Goal: Task Accomplishment & Management: Use online tool/utility

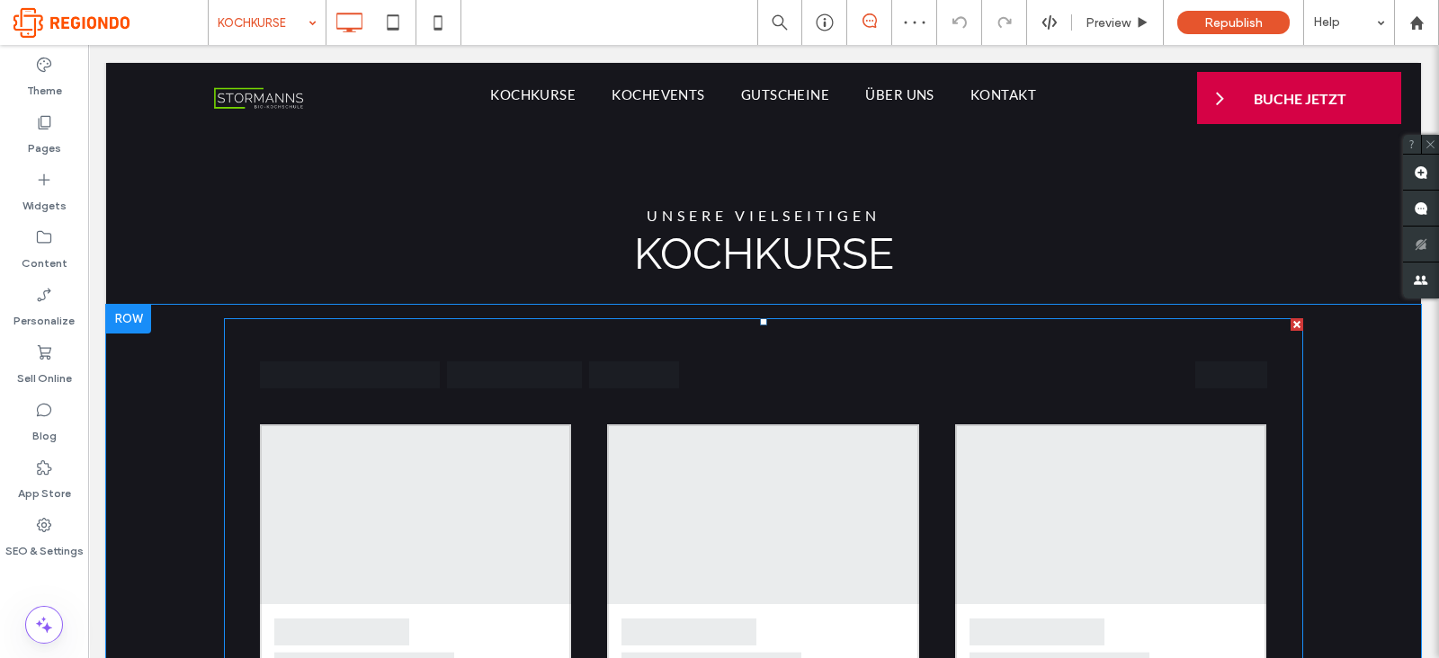
scroll to position [1159, 0]
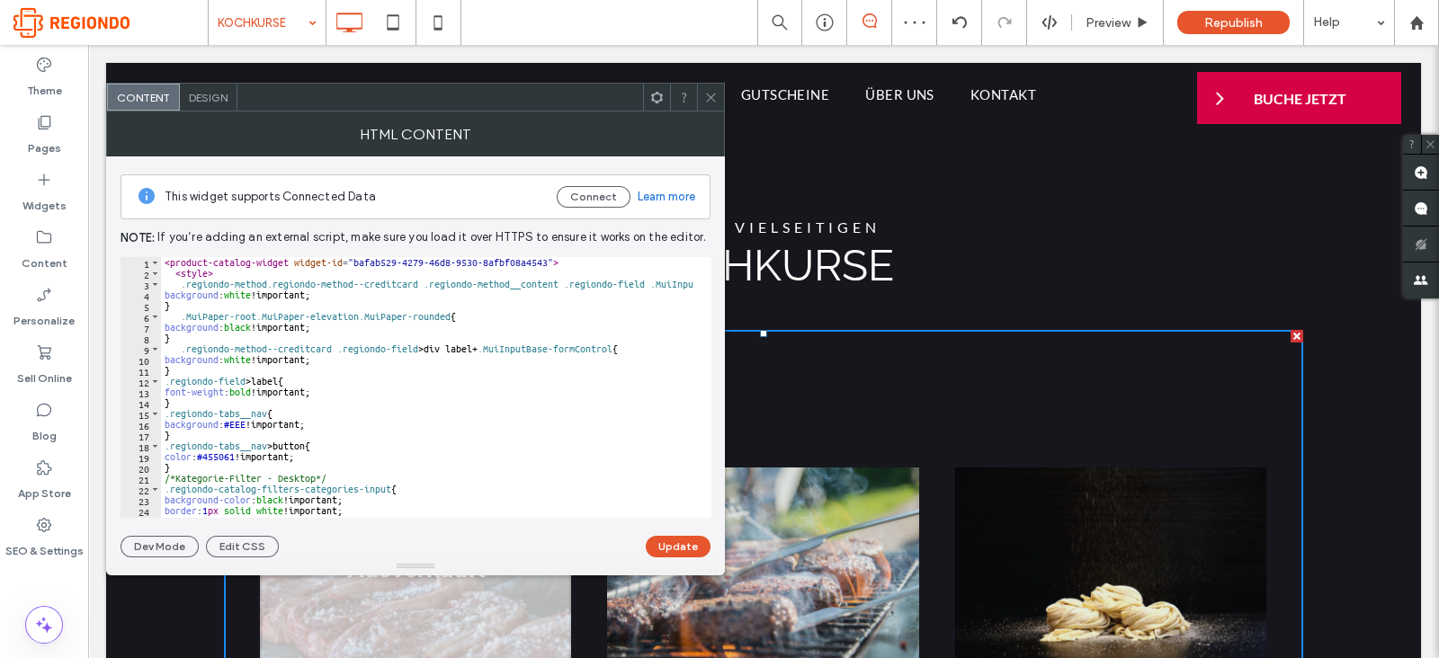
click at [364, 380] on div "< product-catalog-widget widget-id = "bafab529-4279-46d8-9530-8afbf08a4543" > <…" at bounding box center [626, 390] width 930 height 266
type textarea "**********"
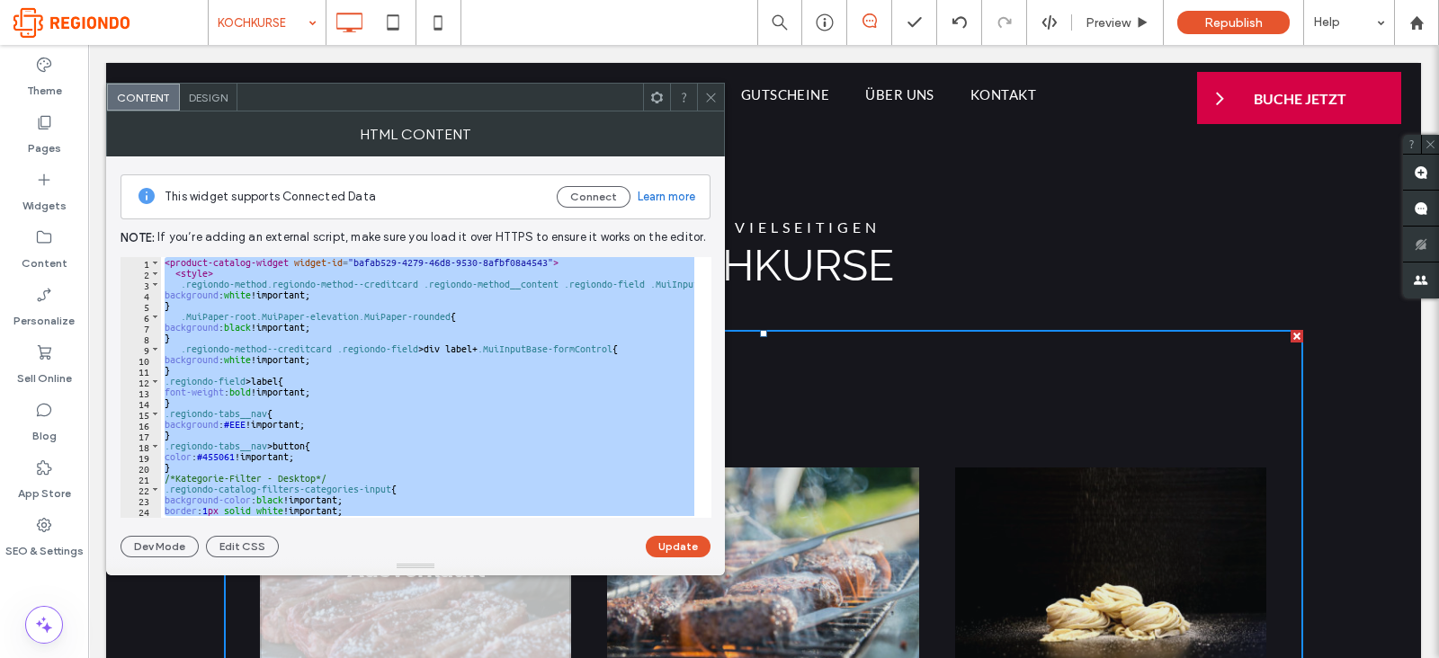
click at [709, 103] on span at bounding box center [710, 97] width 13 height 27
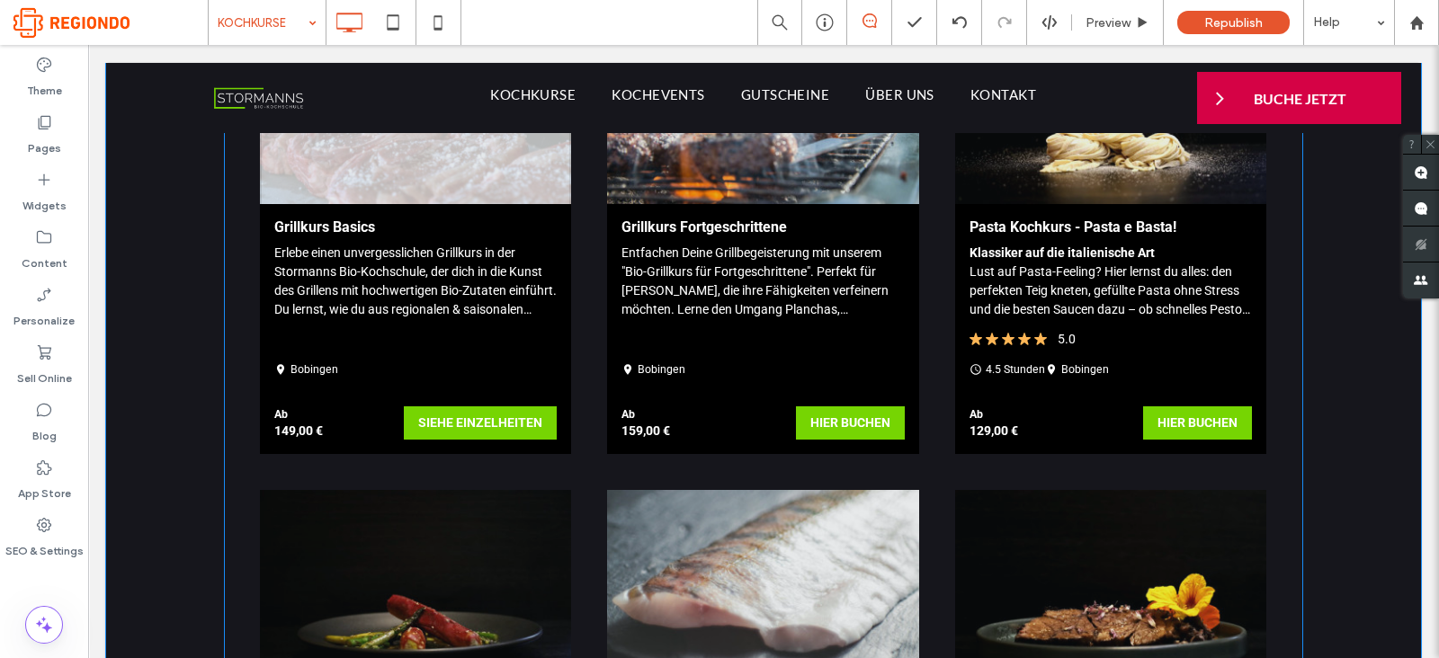
scroll to position [1651, 0]
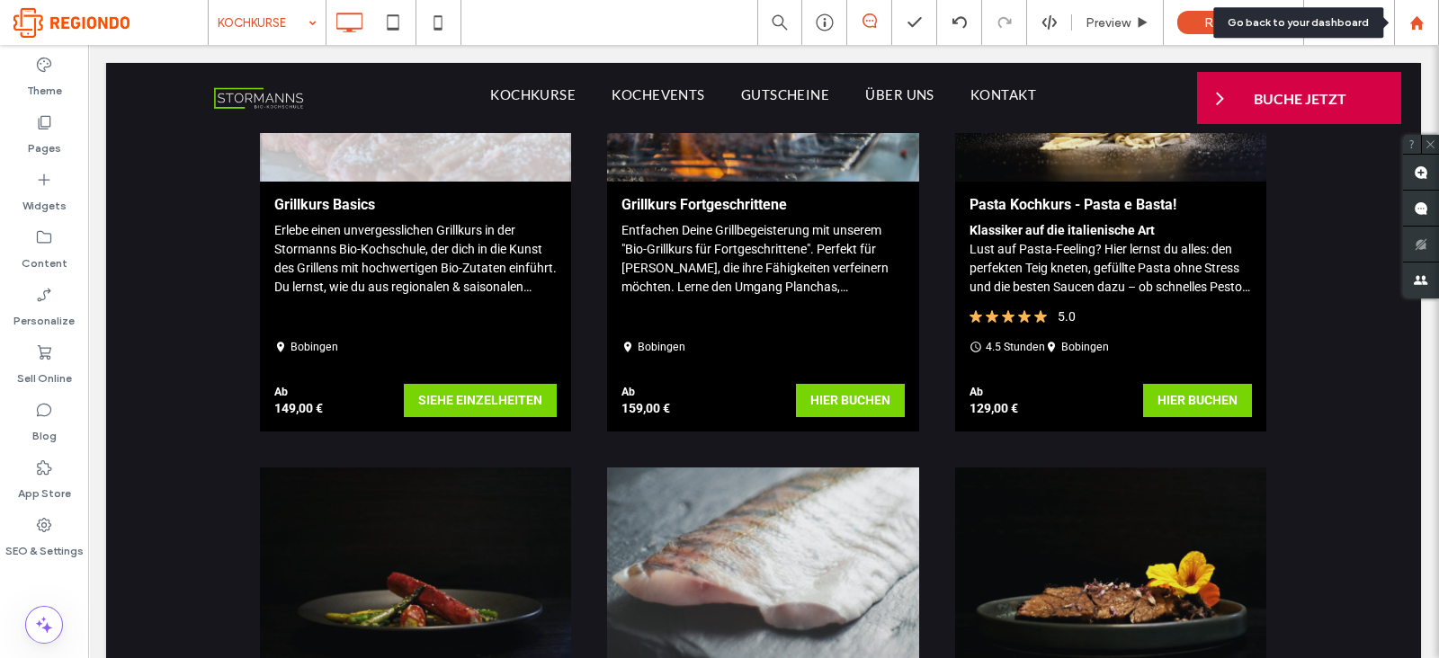
click at [1420, 12] on div at bounding box center [1416, 22] width 45 height 45
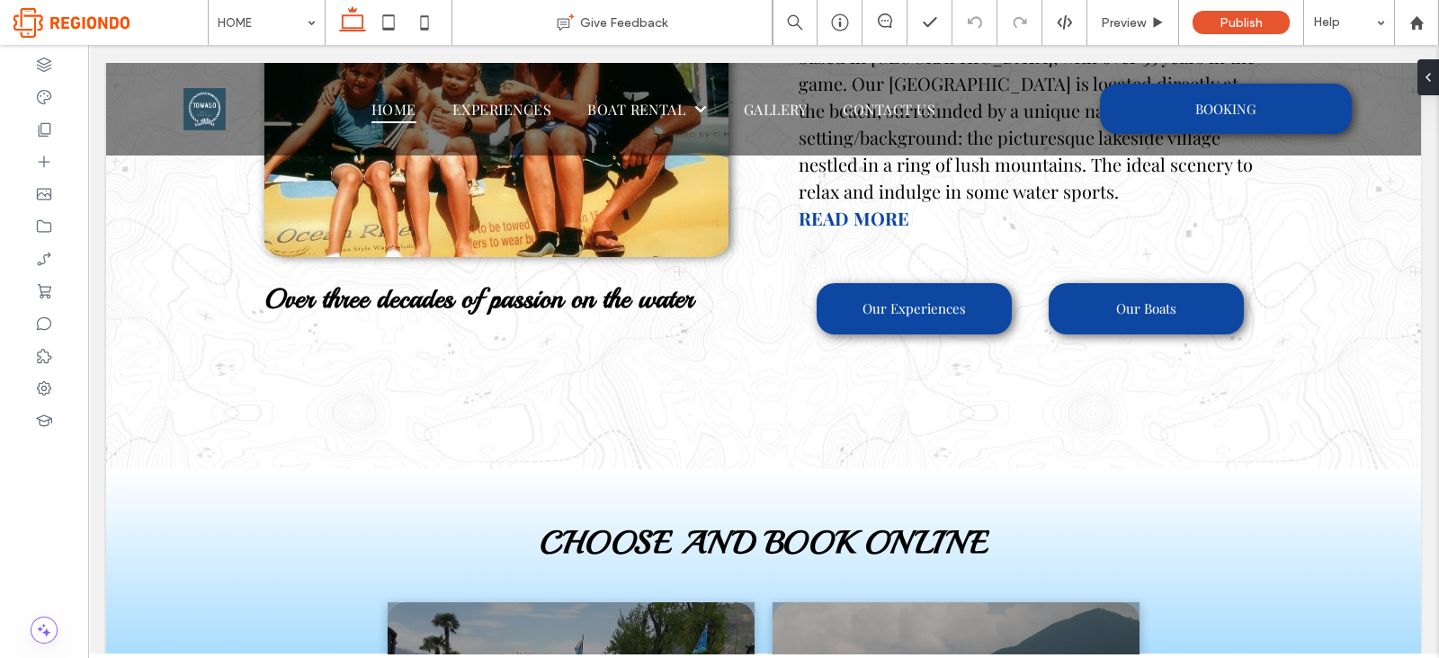
scroll to position [2087, 0]
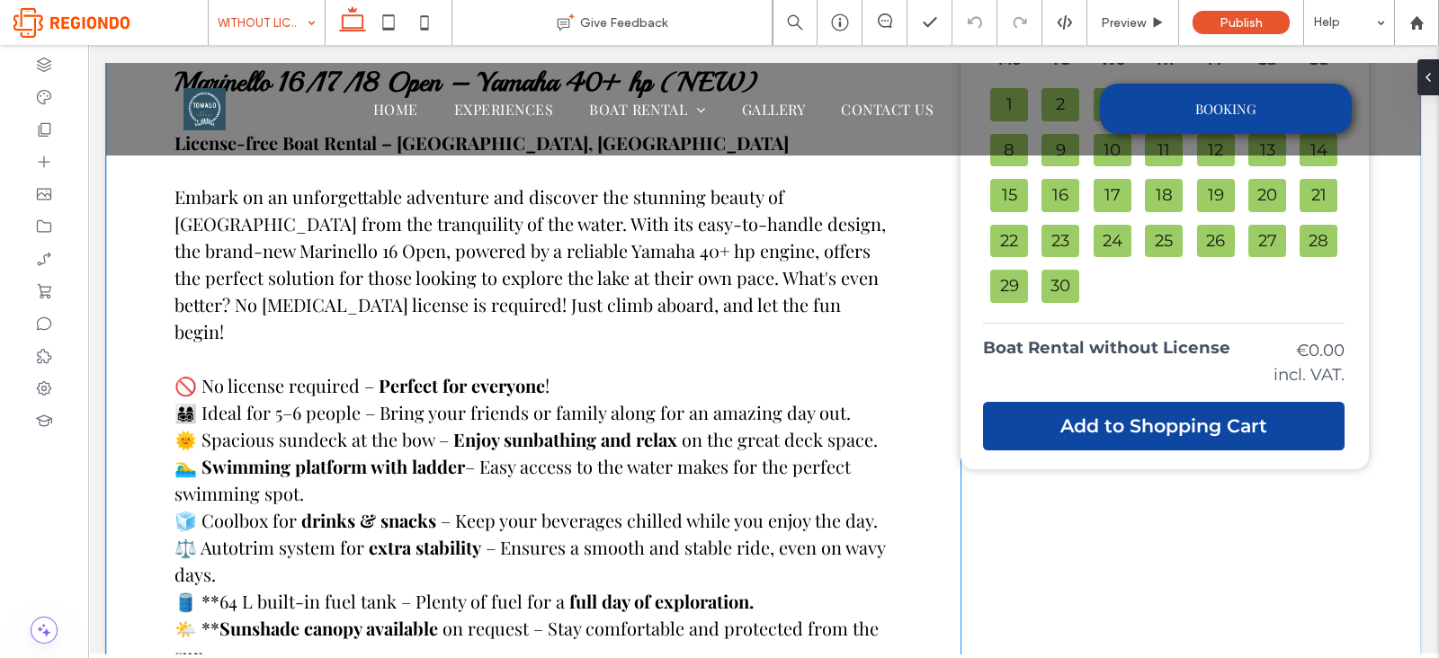
scroll to position [551, 0]
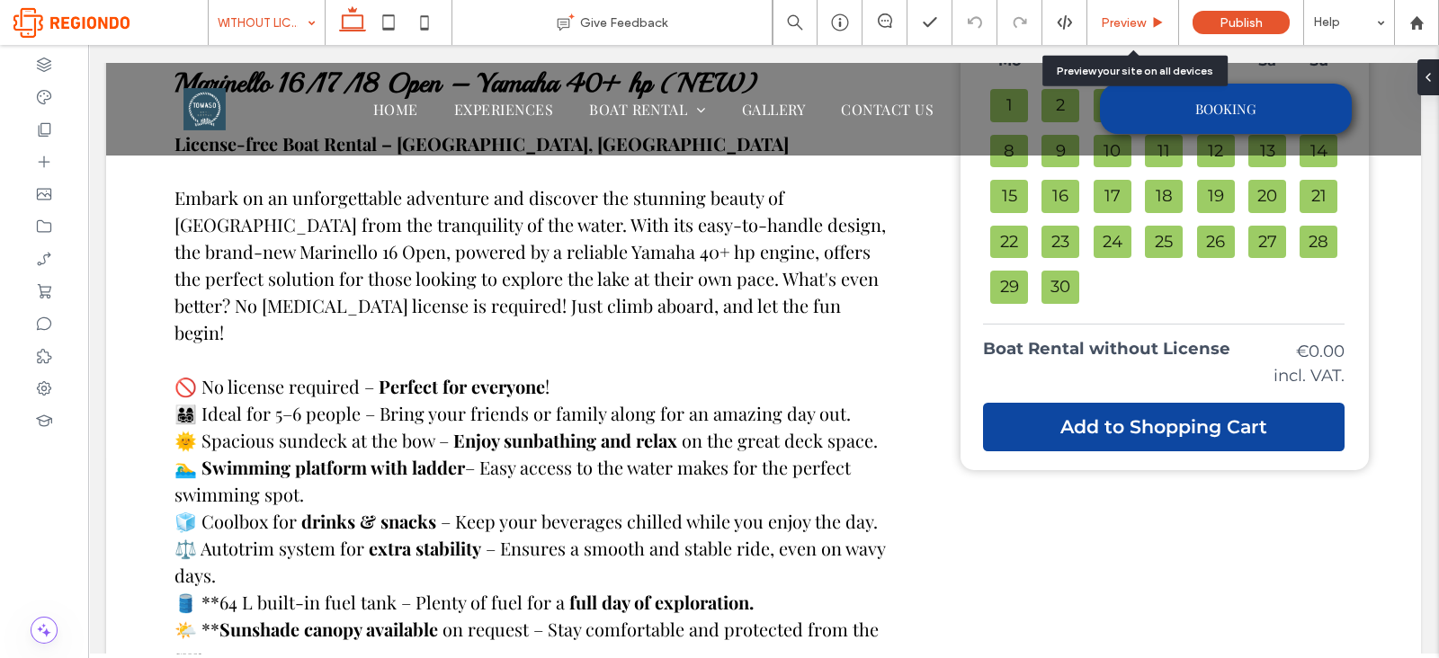
click at [1104, 18] on span "Preview" at bounding box center [1123, 22] width 45 height 15
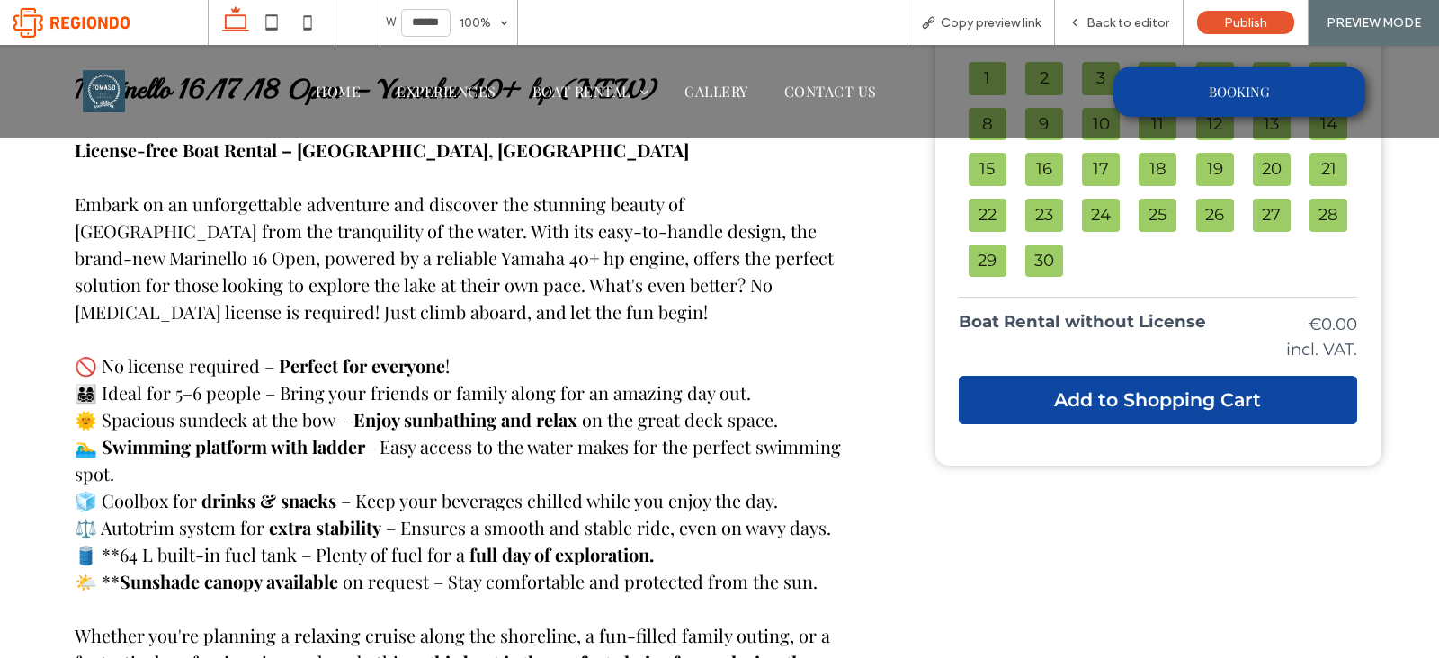
scroll to position [568, 0]
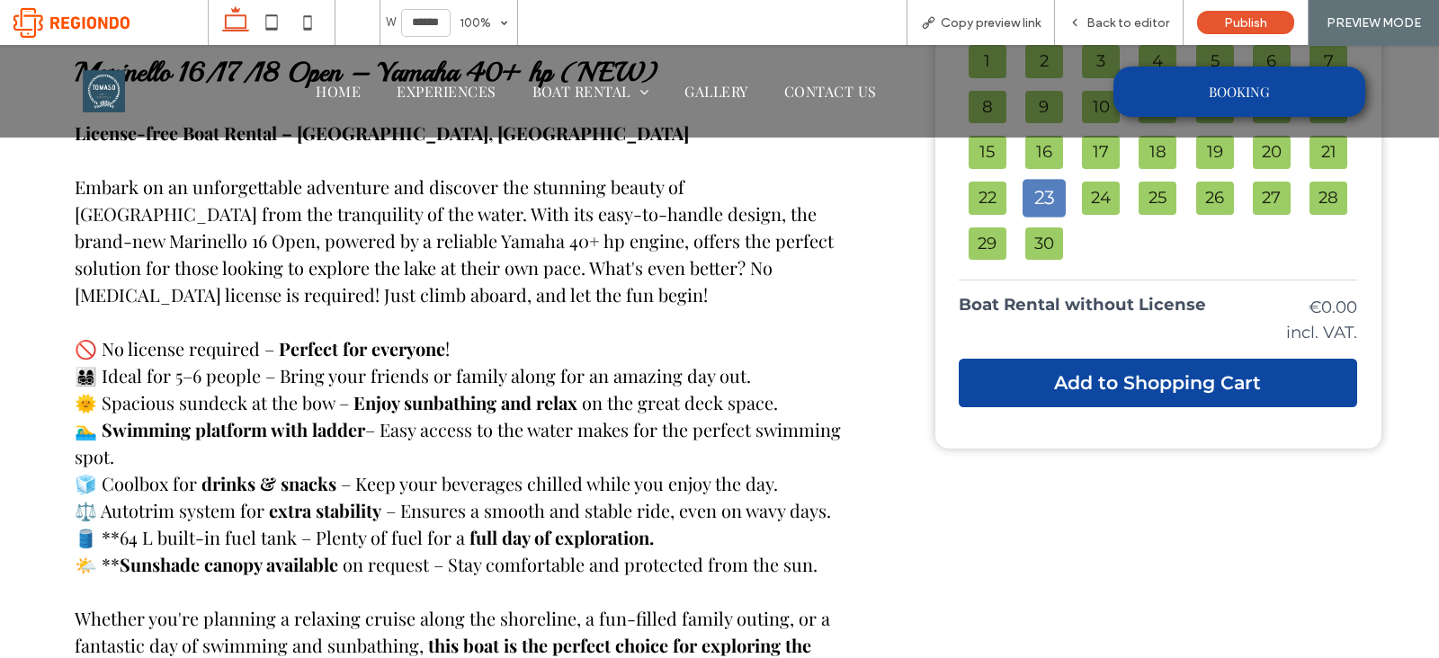
click at [1029, 209] on button "23" at bounding box center [1044, 198] width 43 height 38
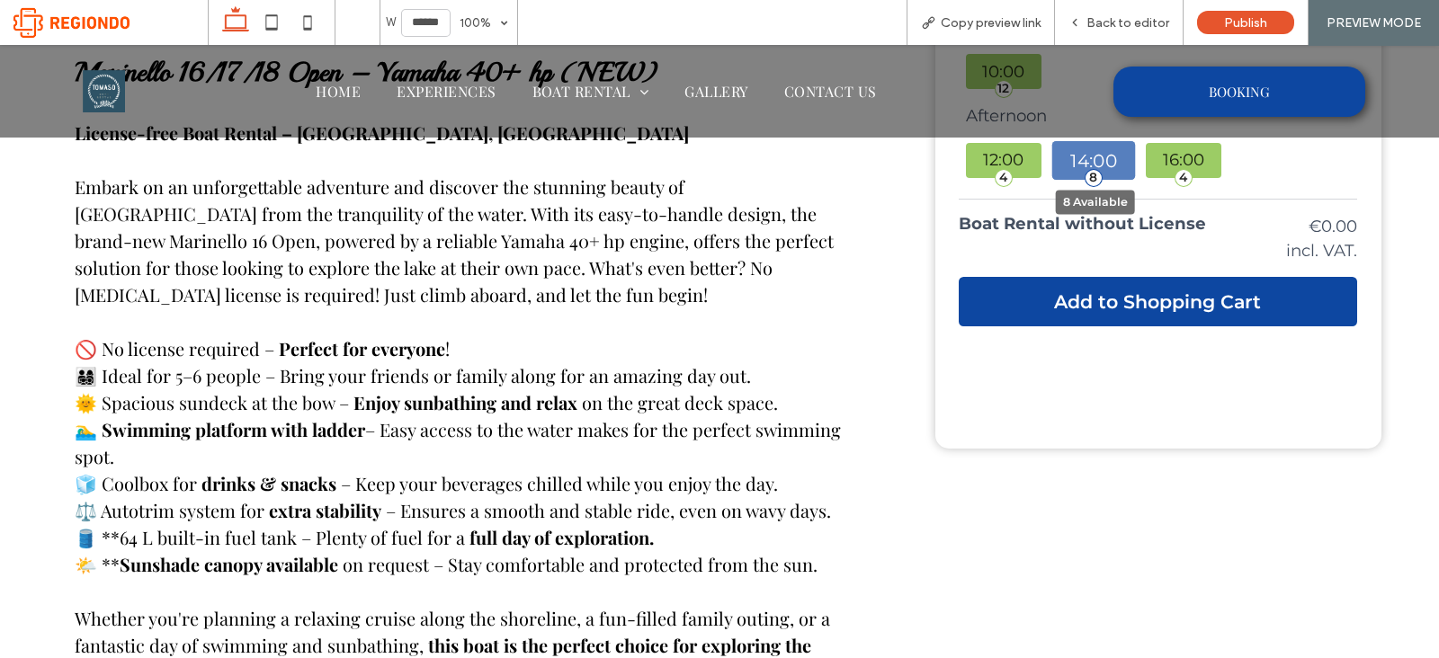
click at [1097, 157] on button "14:00" at bounding box center [1093, 160] width 83 height 39
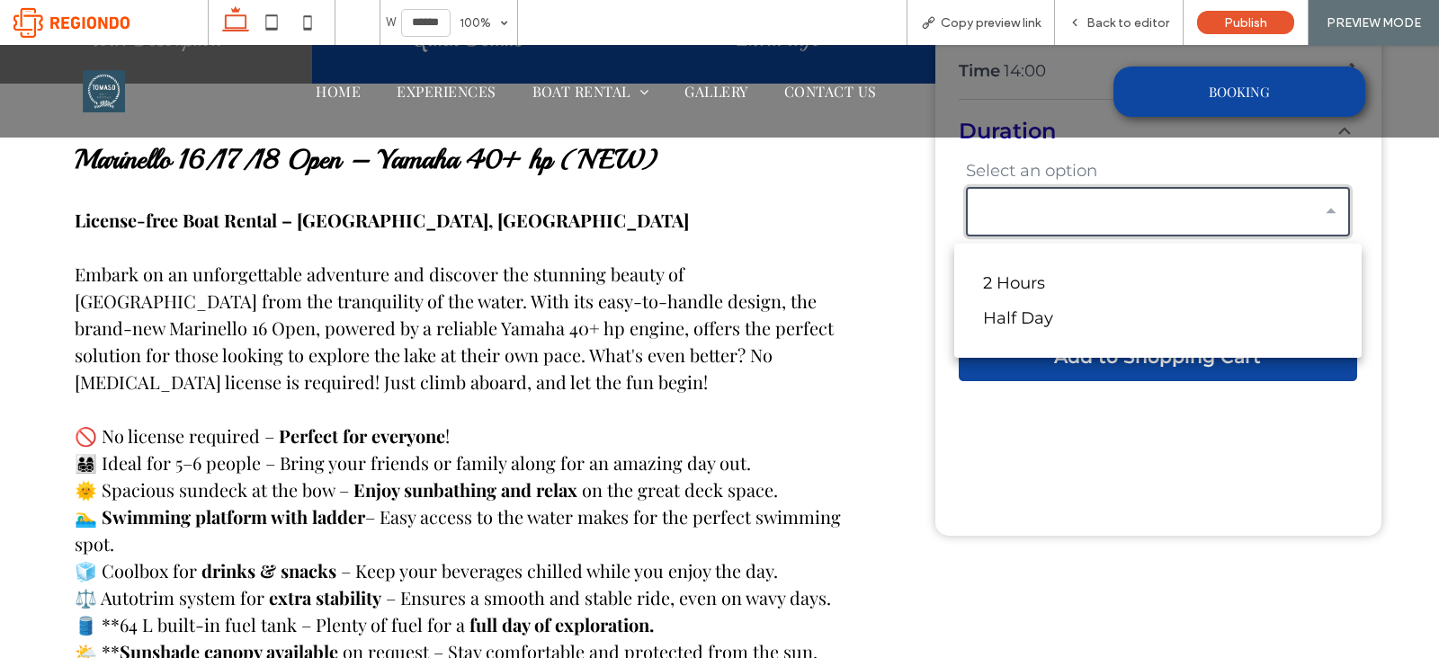
click at [1116, 186] on div "Choose your preferred appointment and book. Date Tuesday 23 September 2025 Time…" at bounding box center [1157, 171] width 427 height 450
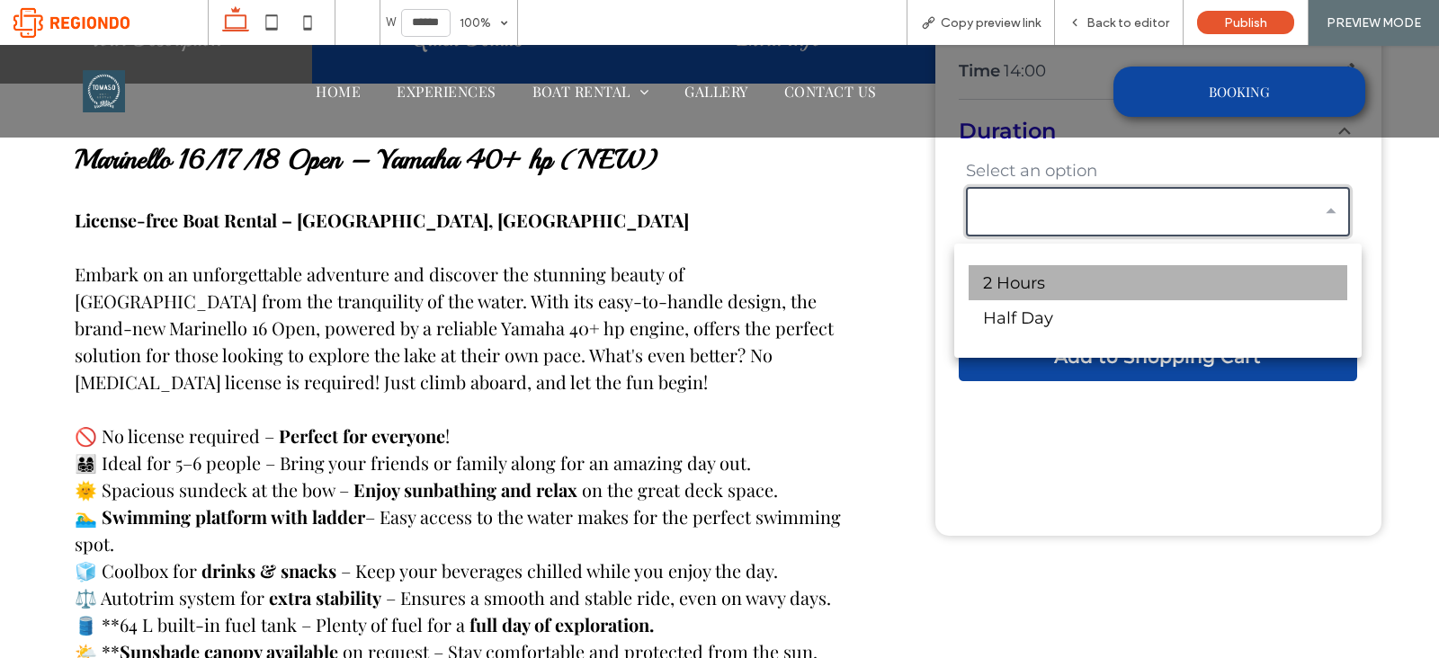
click at [1041, 283] on li "2 Hours" at bounding box center [1158, 282] width 379 height 35
type input "******"
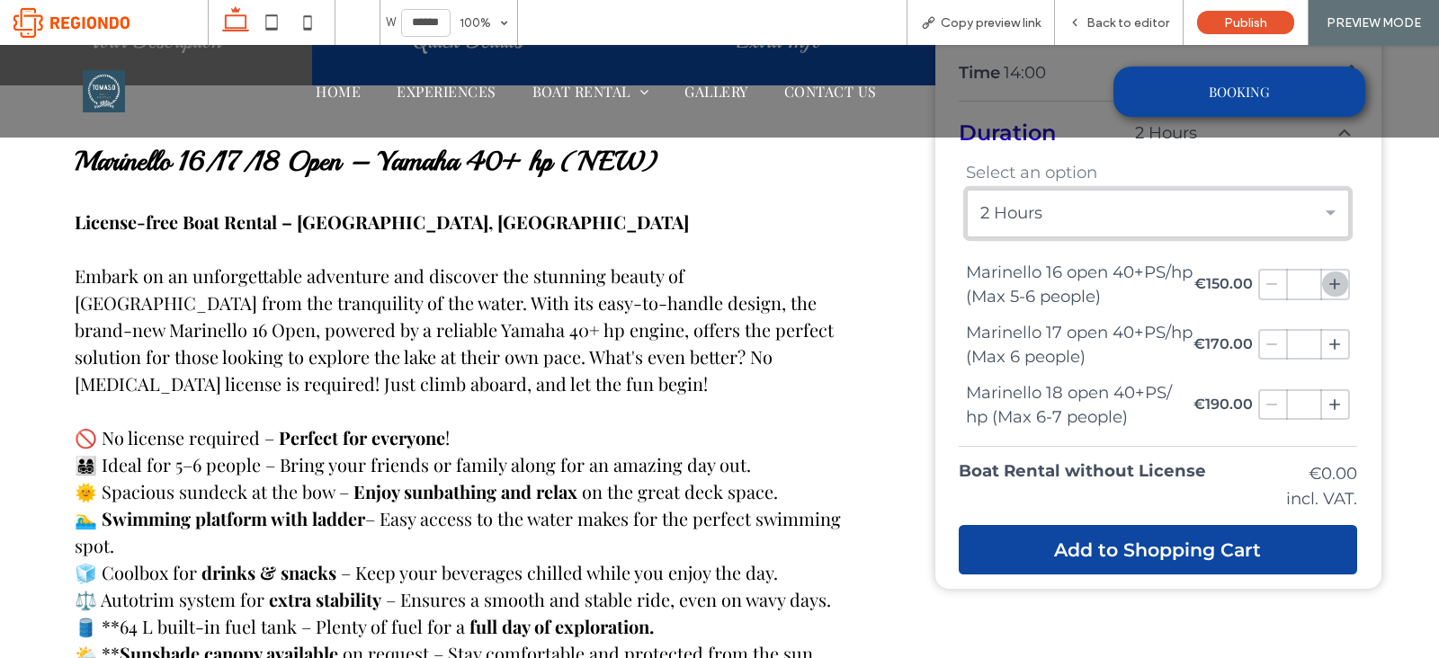
click at [1326, 290] on icon "plus" at bounding box center [1335, 284] width 19 height 19
type input "*"
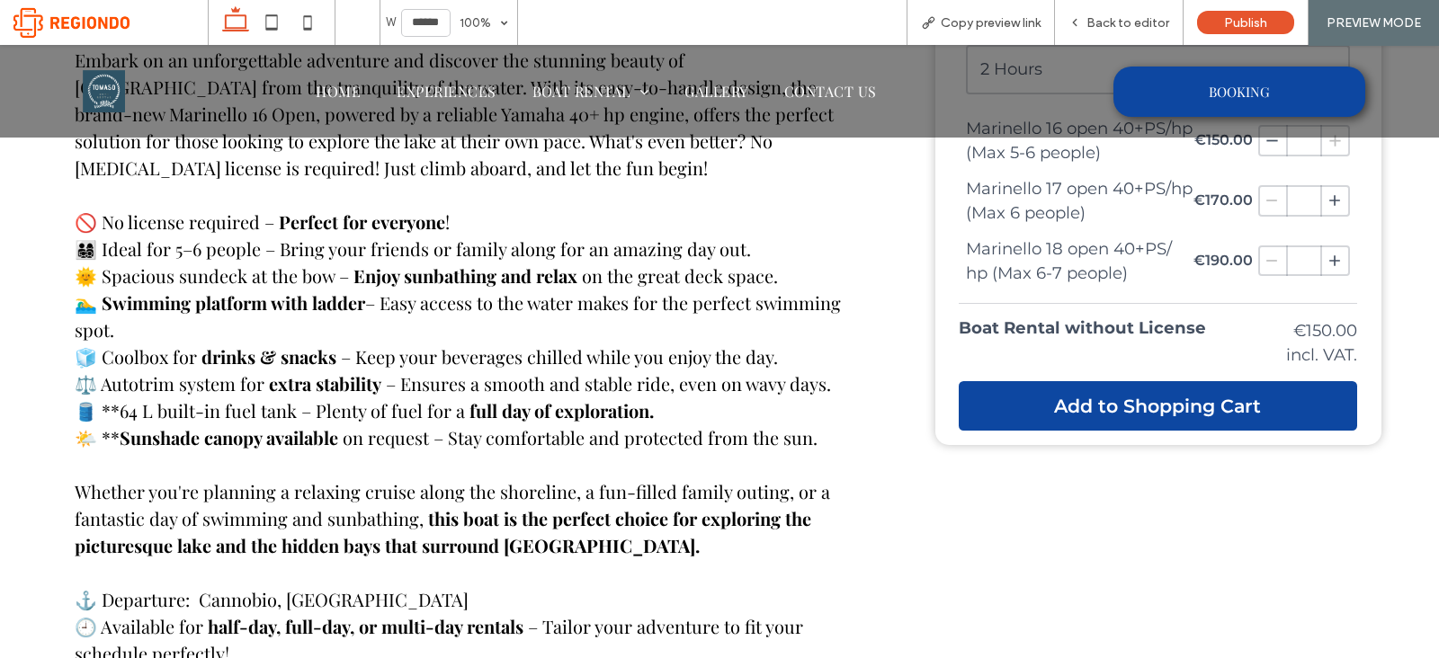
scroll to position [1148, 0]
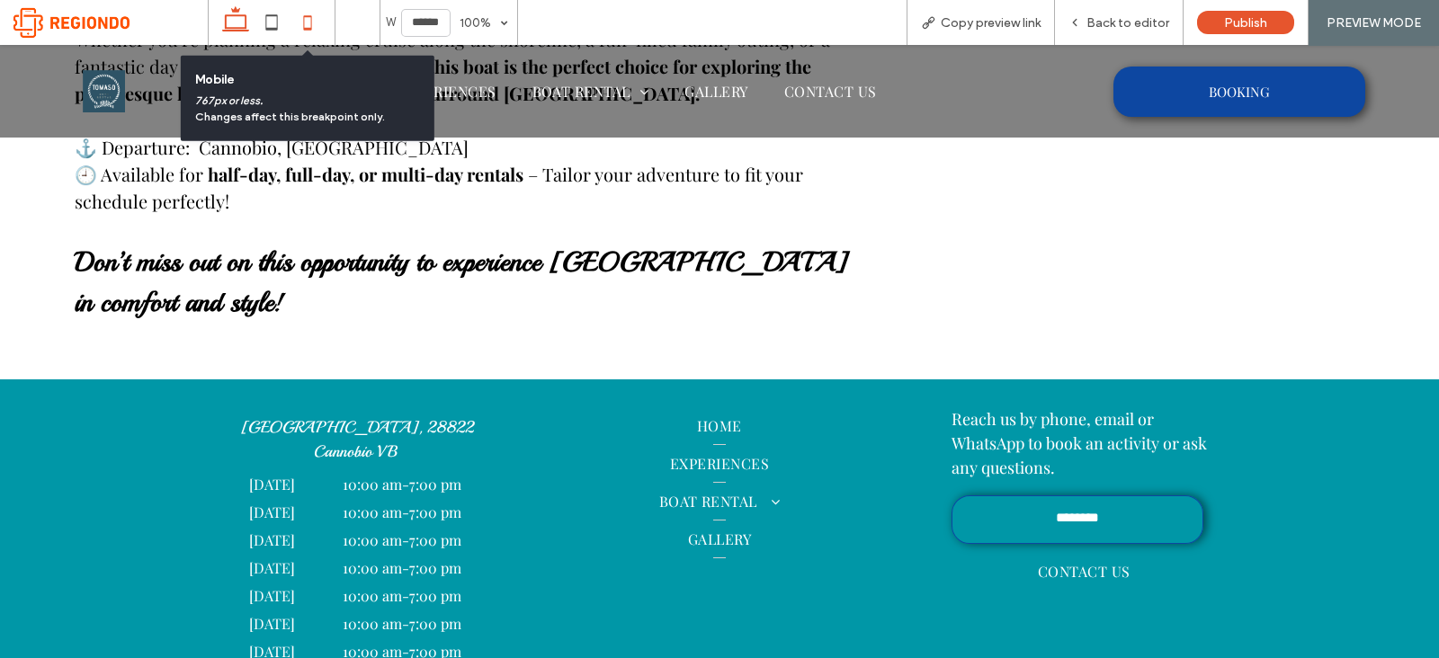
click at [306, 41] on span at bounding box center [308, 22] width 36 height 45
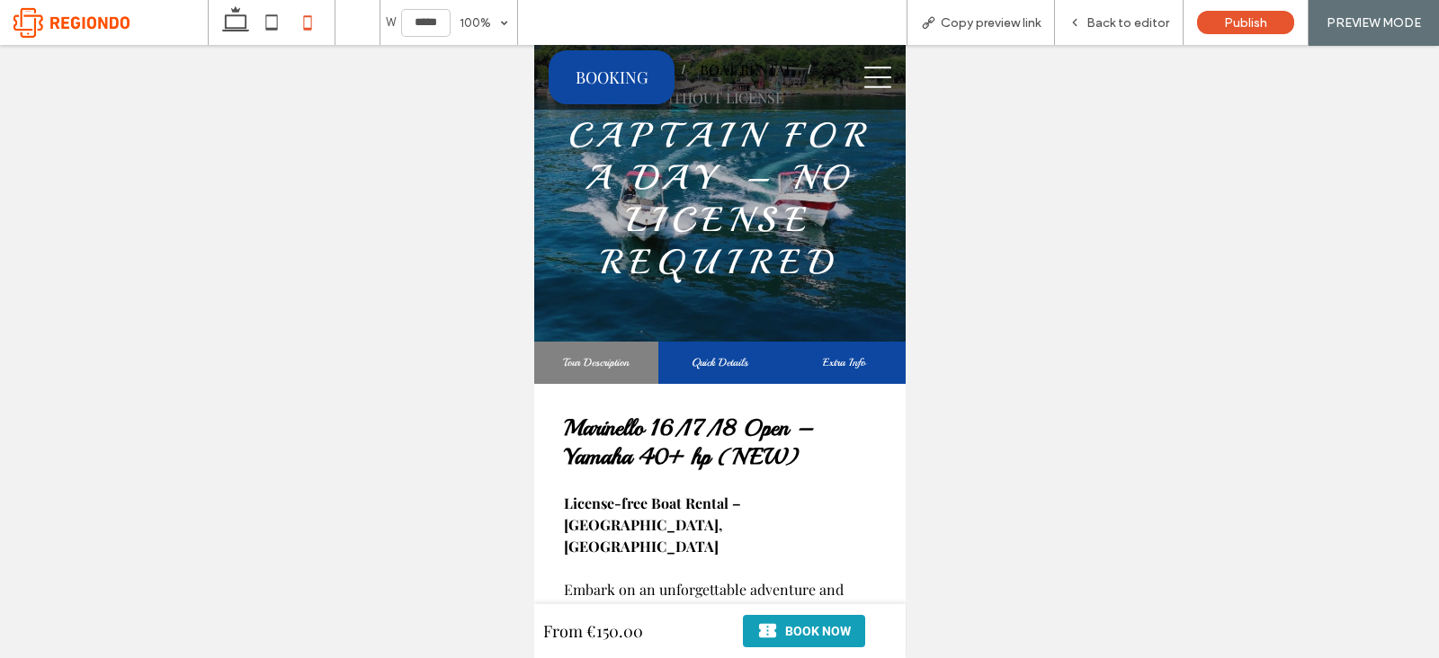
scroll to position [14, 0]
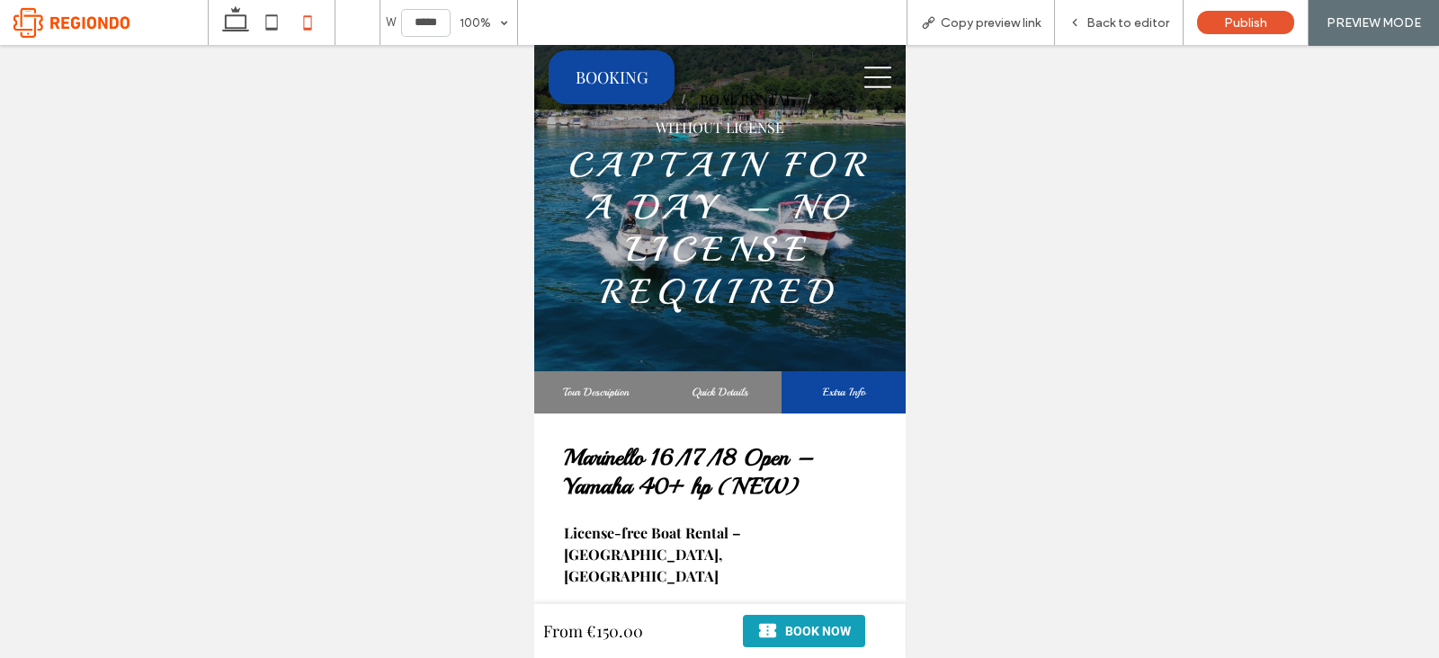
click at [734, 372] on div "Quick Details" at bounding box center [719, 392] width 124 height 42
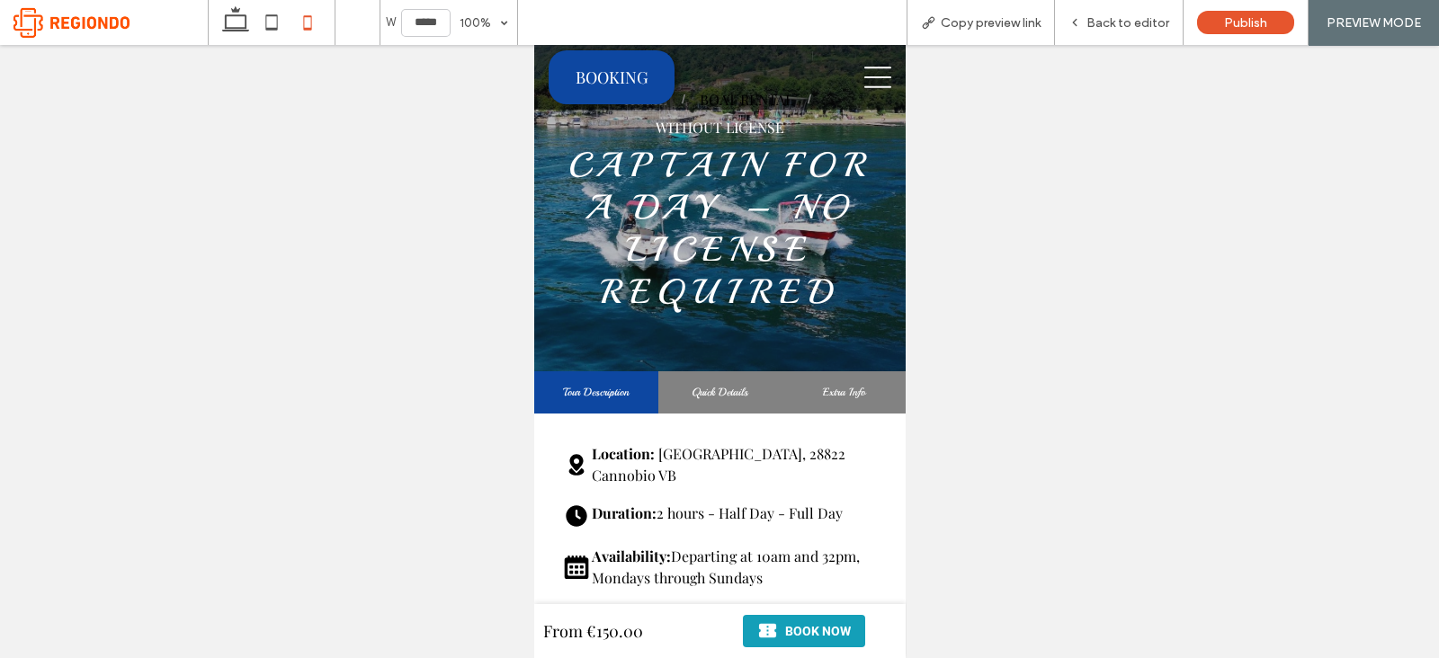
click at [811, 375] on div "Extra Info" at bounding box center [843, 392] width 124 height 42
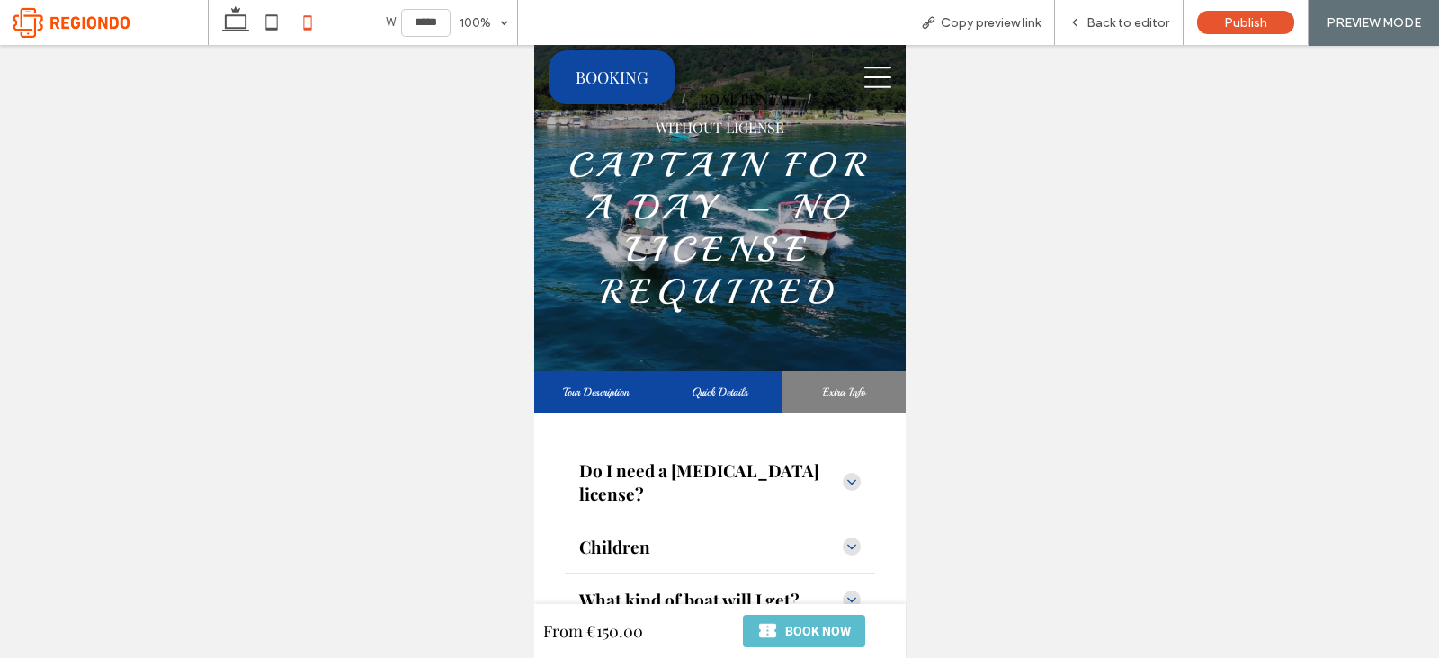
click at [784, 622] on span "Book now" at bounding box center [817, 632] width 66 height 22
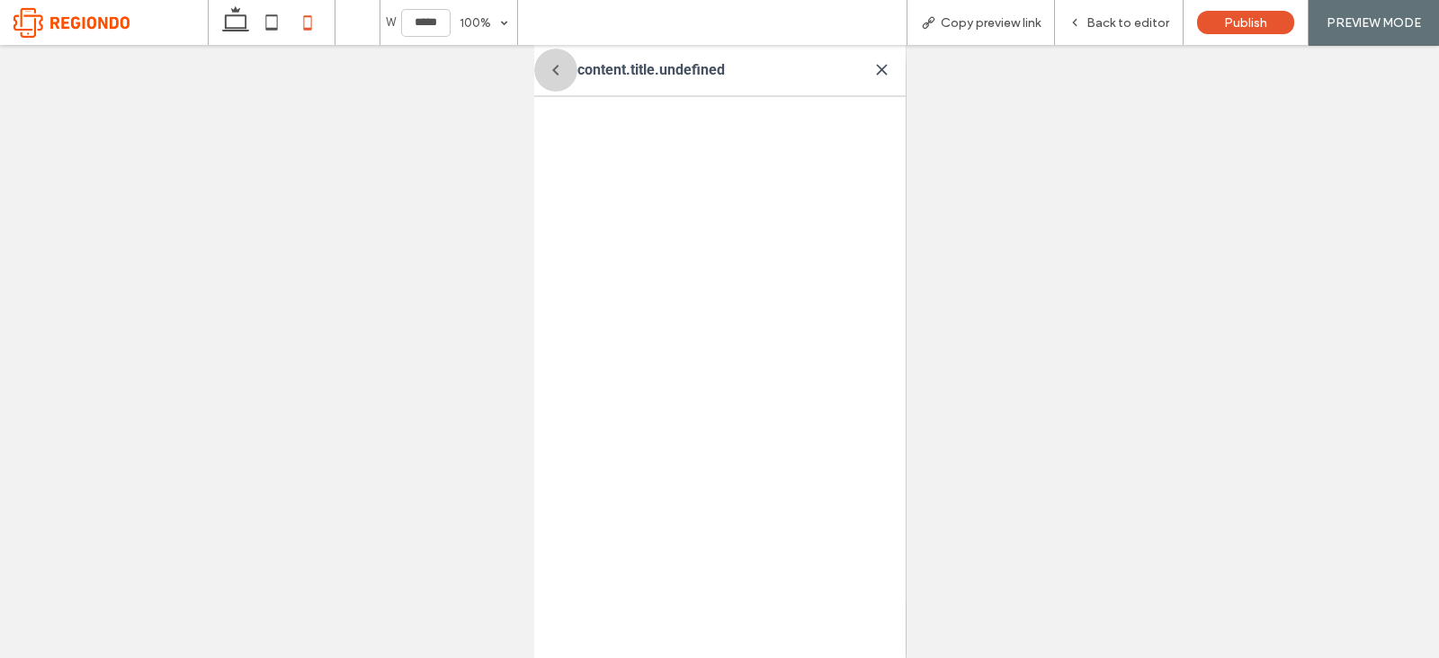
click at [562, 63] on icon "button" at bounding box center [555, 70] width 22 height 22
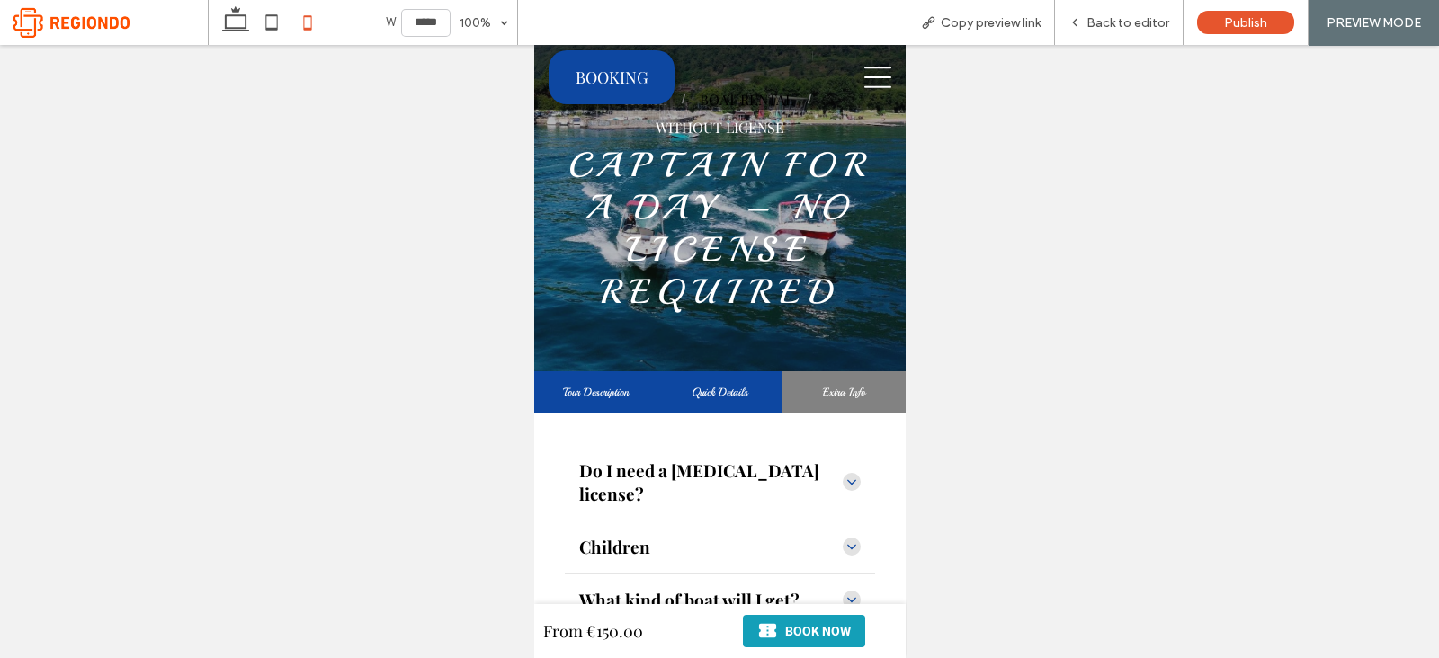
click at [863, 67] on icon at bounding box center [876, 78] width 27 height 22
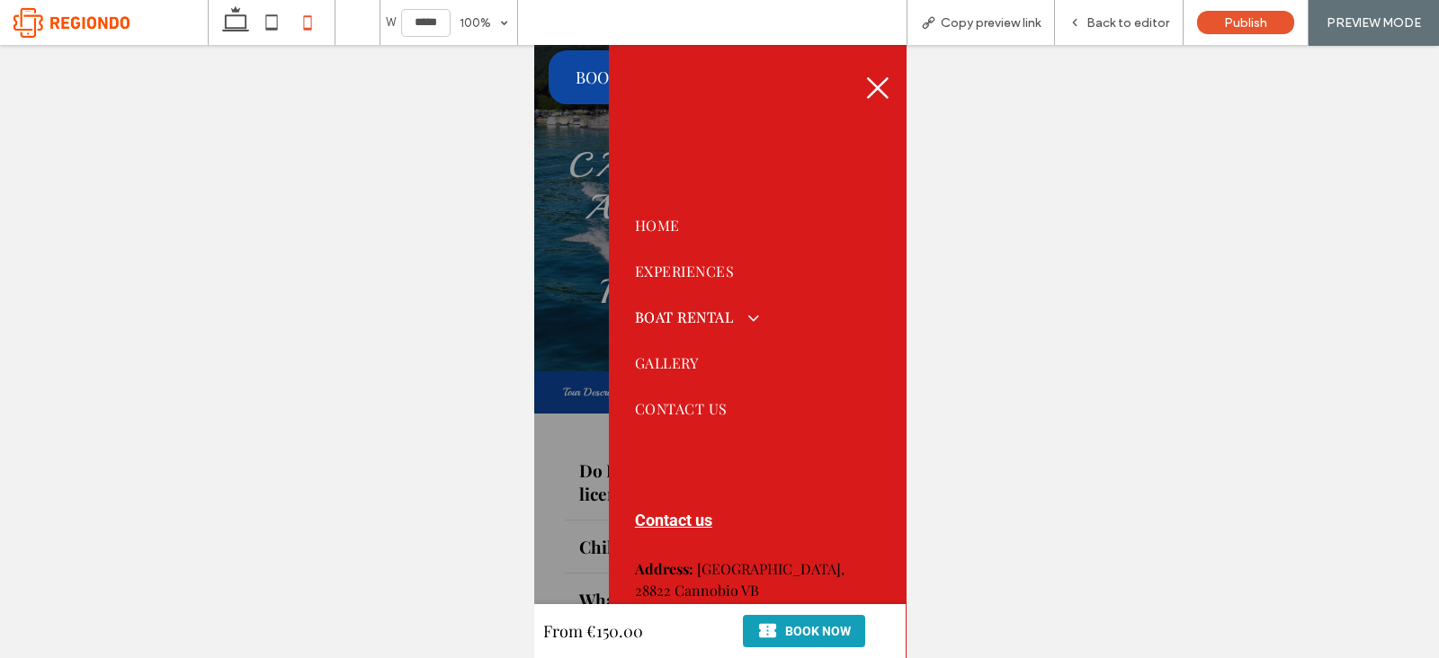
click at [721, 317] on span "BOAT RENTAL" at bounding box center [694, 317] width 121 height 19
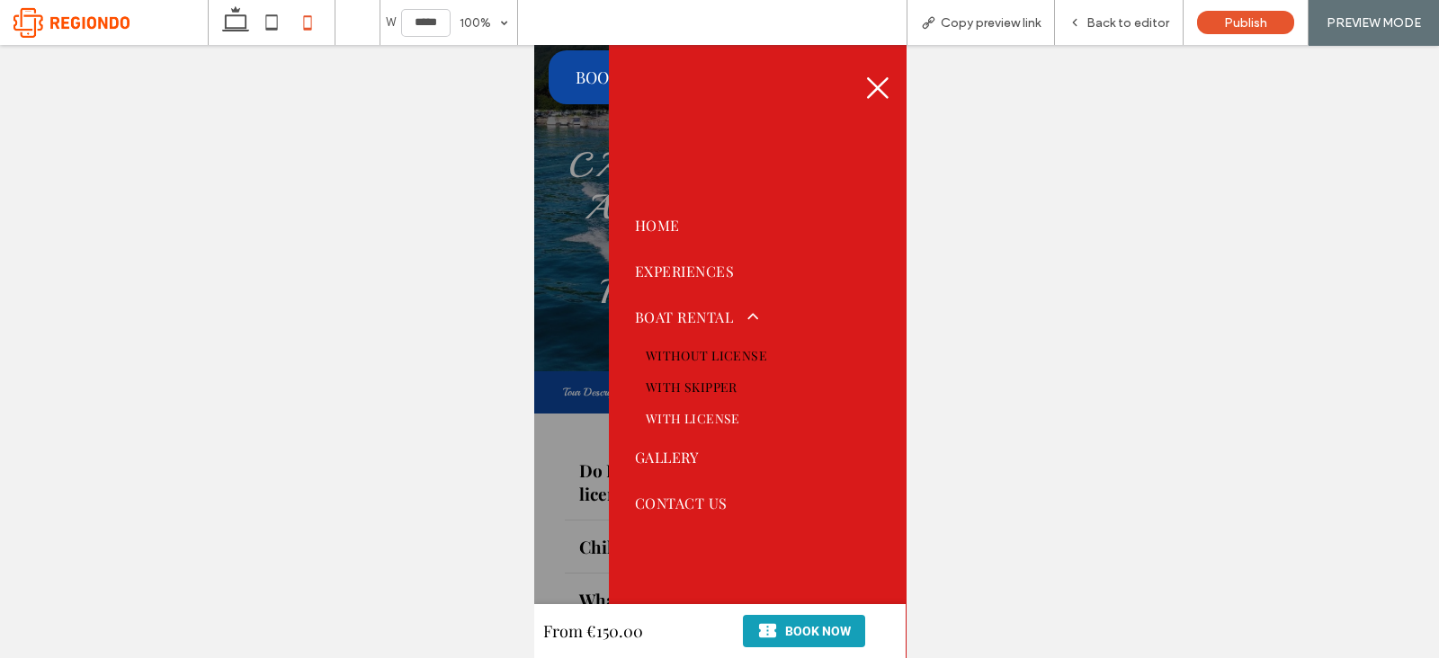
click at [692, 399] on link "WITH SKIPPER" at bounding box center [756, 386] width 245 height 31
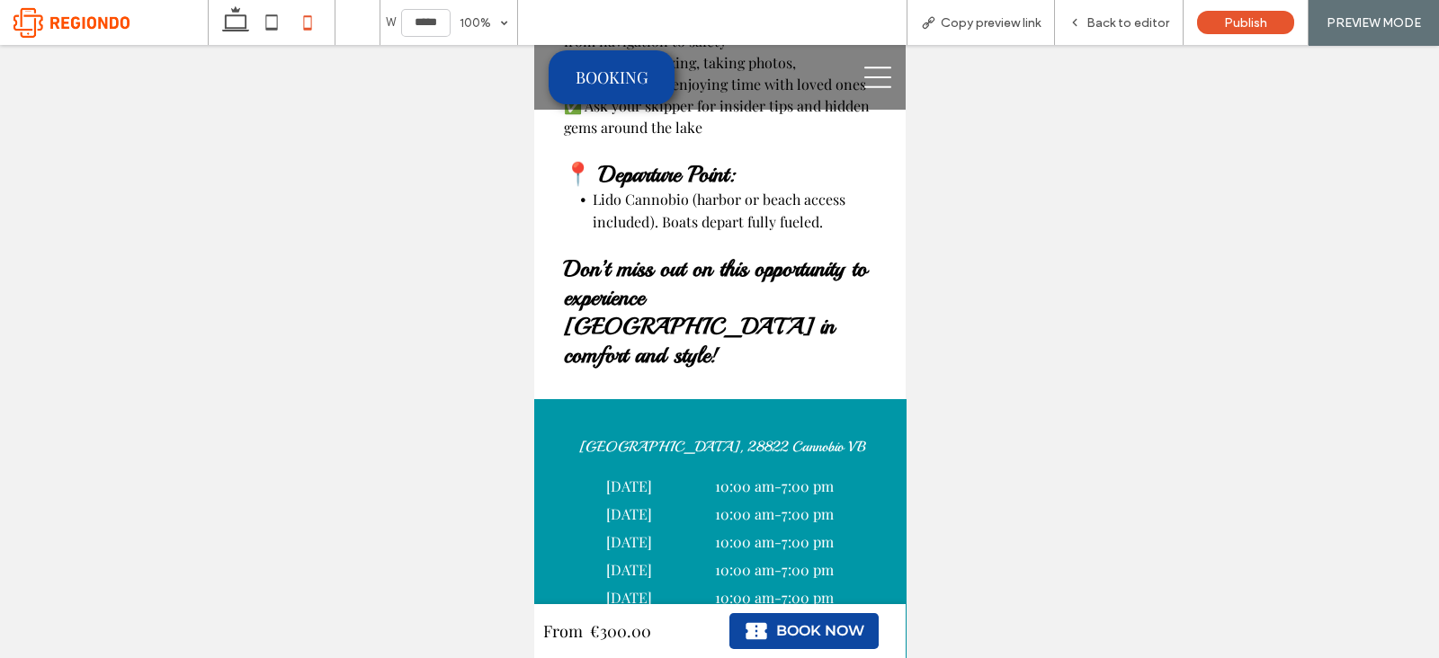
scroll to position [1029, 0]
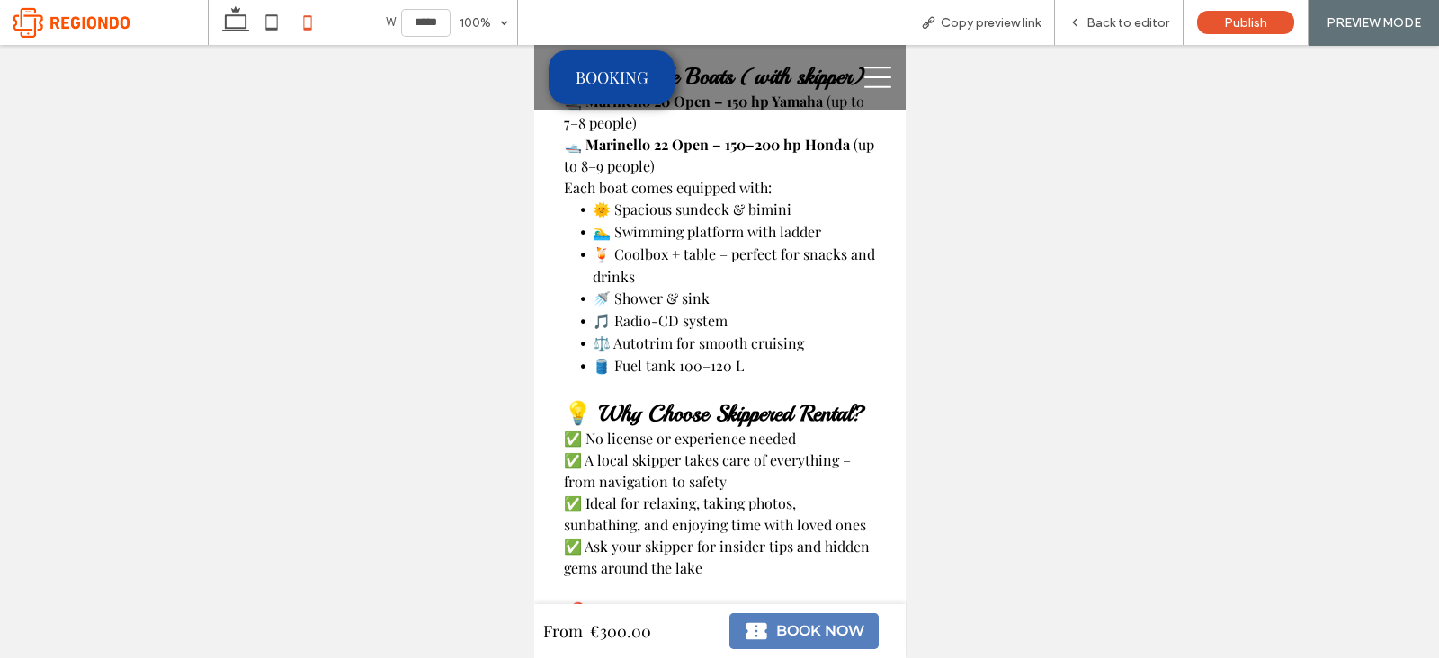
click at [789, 646] on button "Book now" at bounding box center [802, 631] width 148 height 36
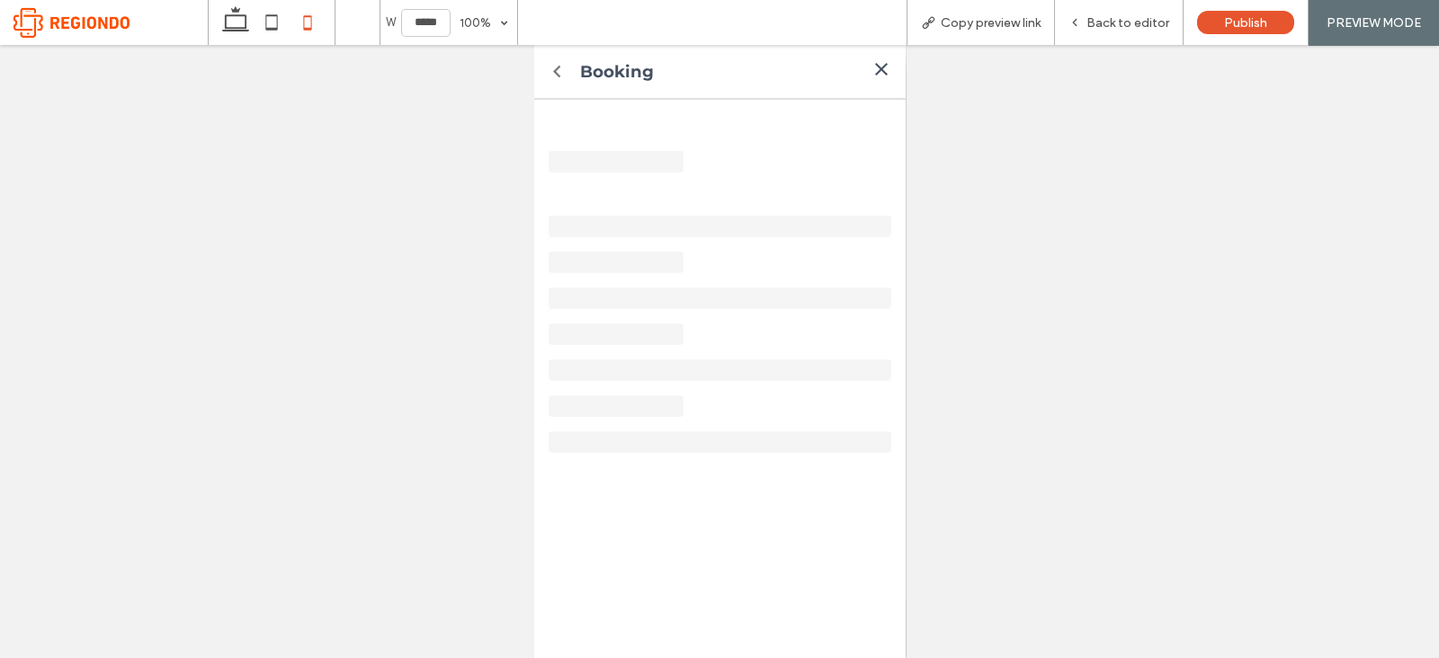
scroll to position [1014, 0]
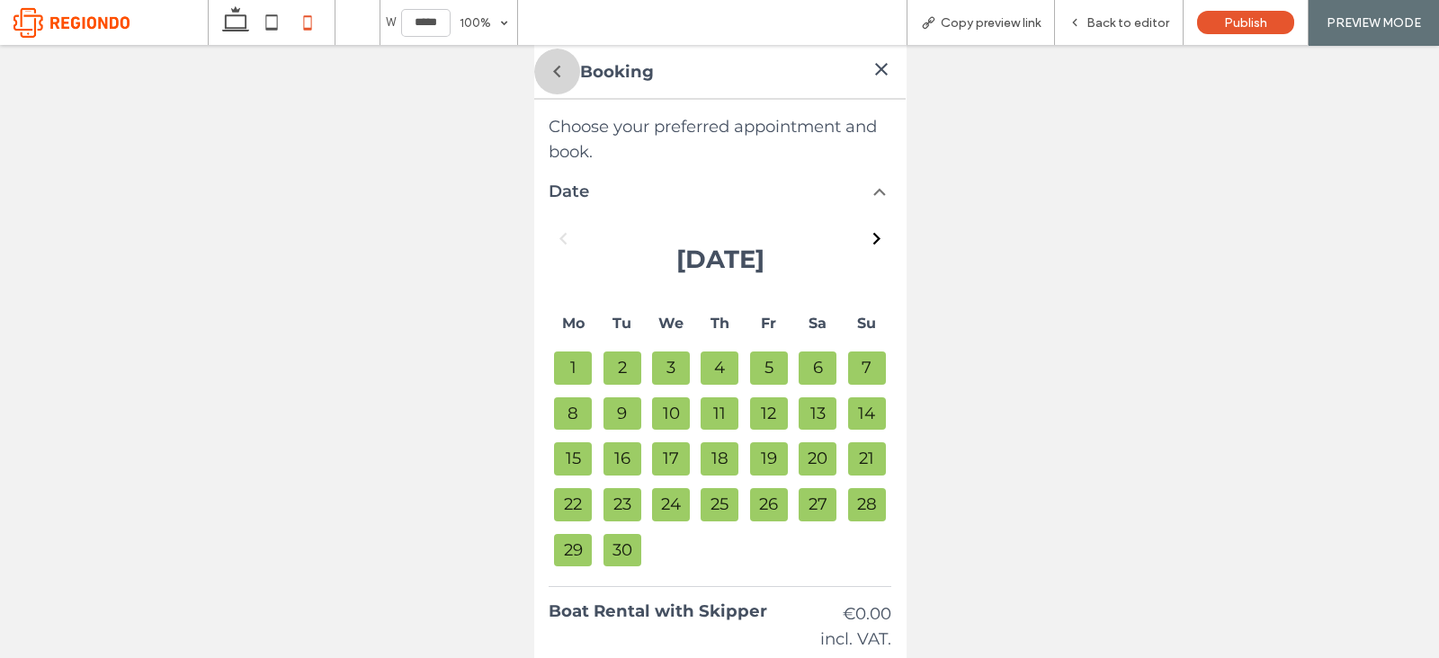
click at [558, 79] on icon "button" at bounding box center [556, 71] width 24 height 24
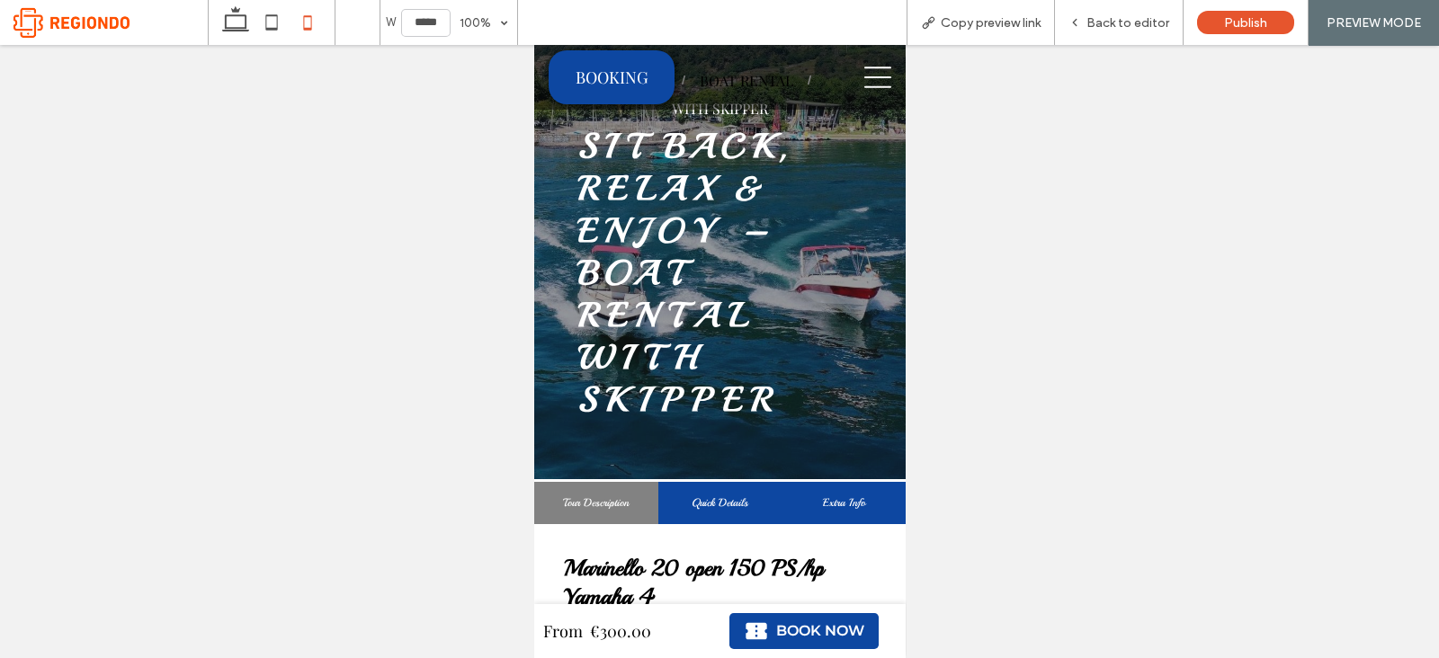
scroll to position [15, 0]
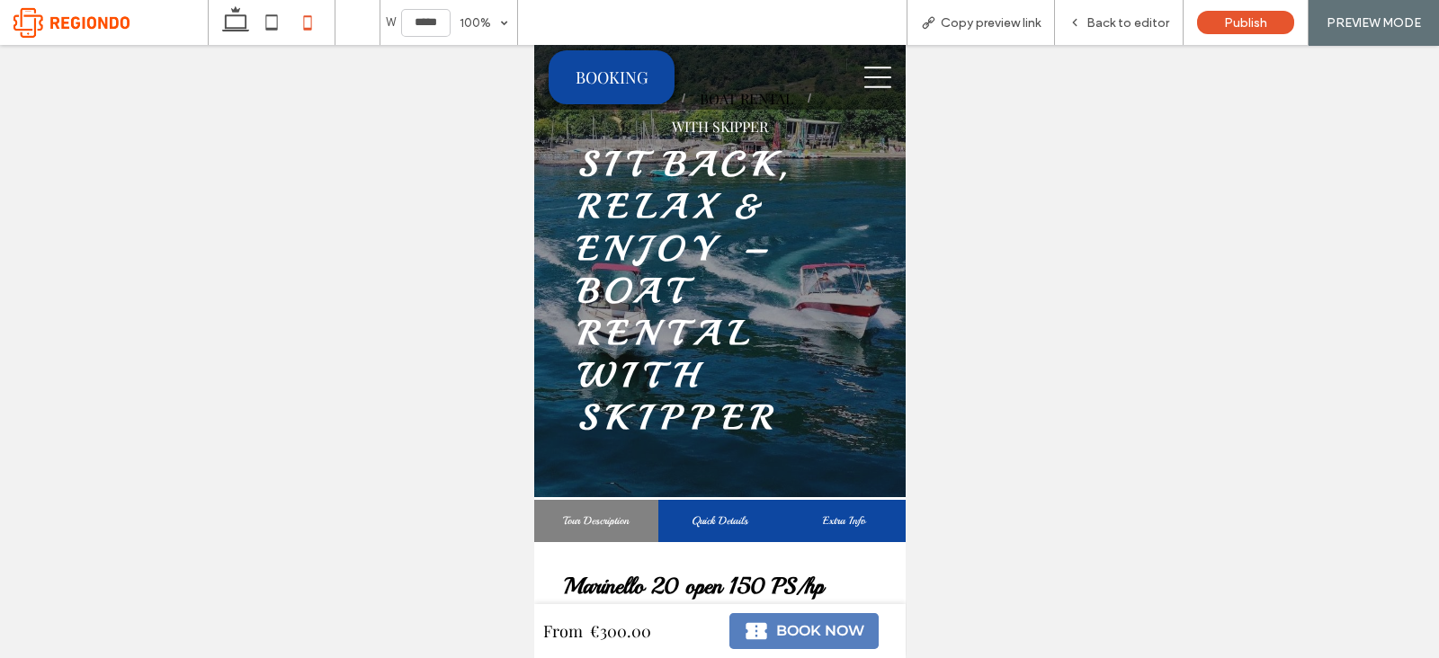
click at [822, 639] on span "Book now" at bounding box center [819, 631] width 88 height 25
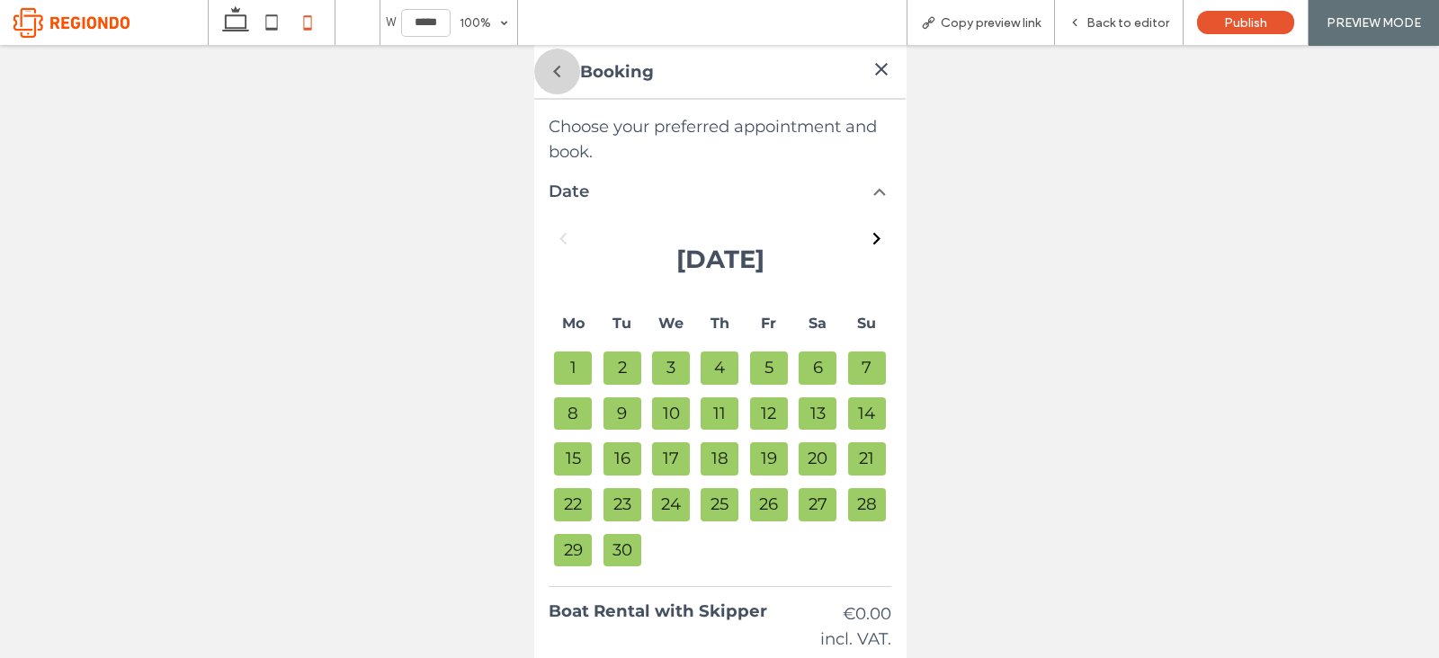
click at [558, 78] on icon "button" at bounding box center [556, 71] width 24 height 24
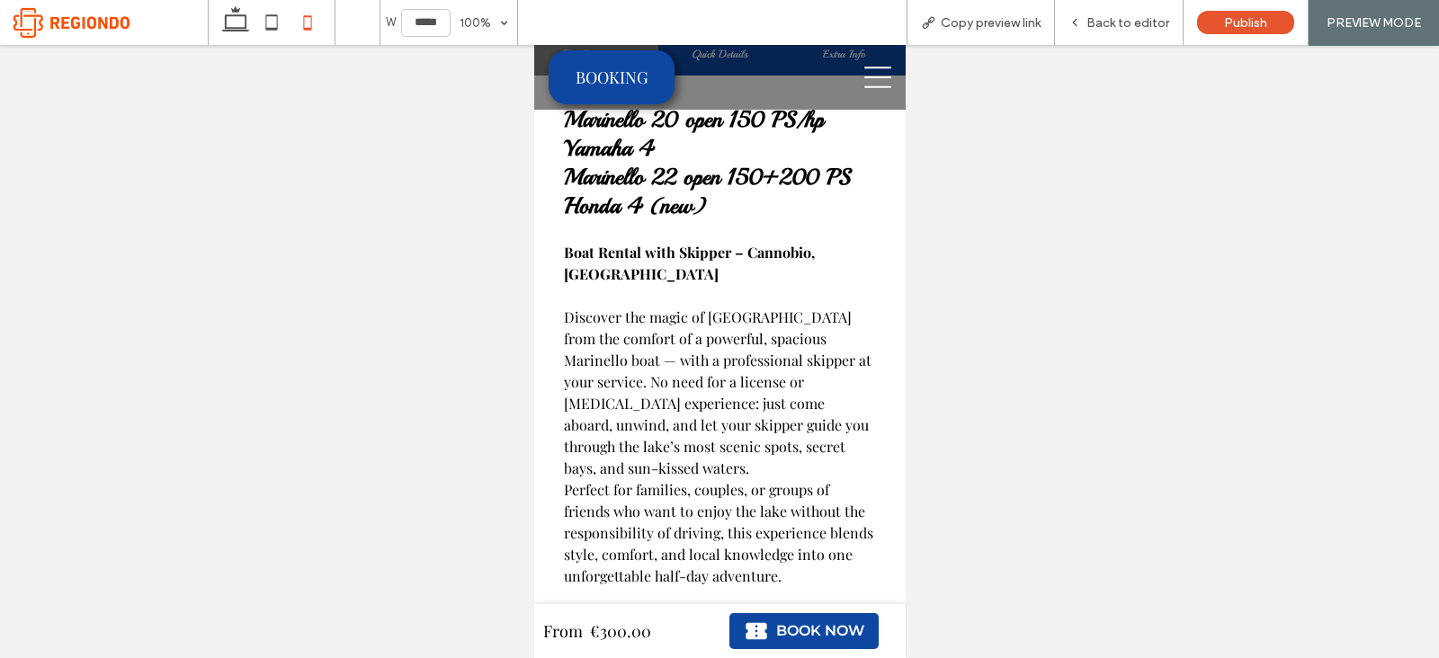
scroll to position [0, 0]
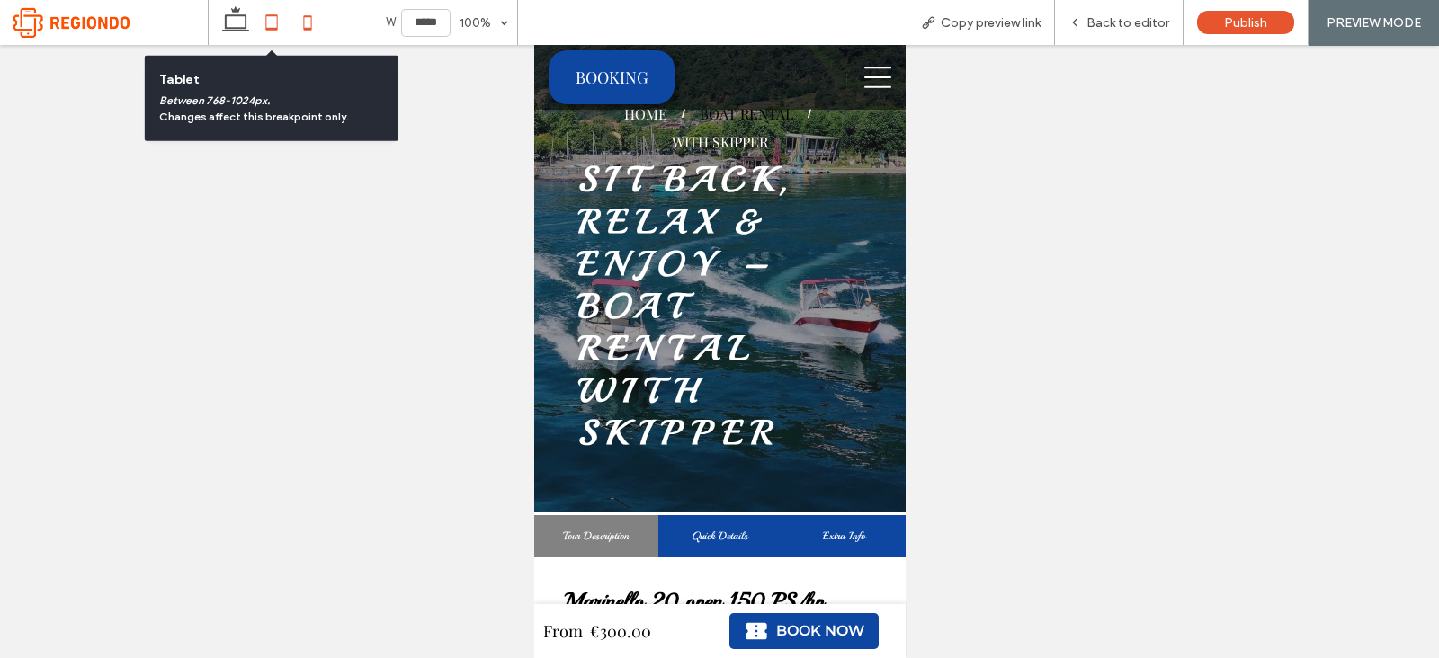
click at [254, 15] on icon at bounding box center [272, 22] width 36 height 36
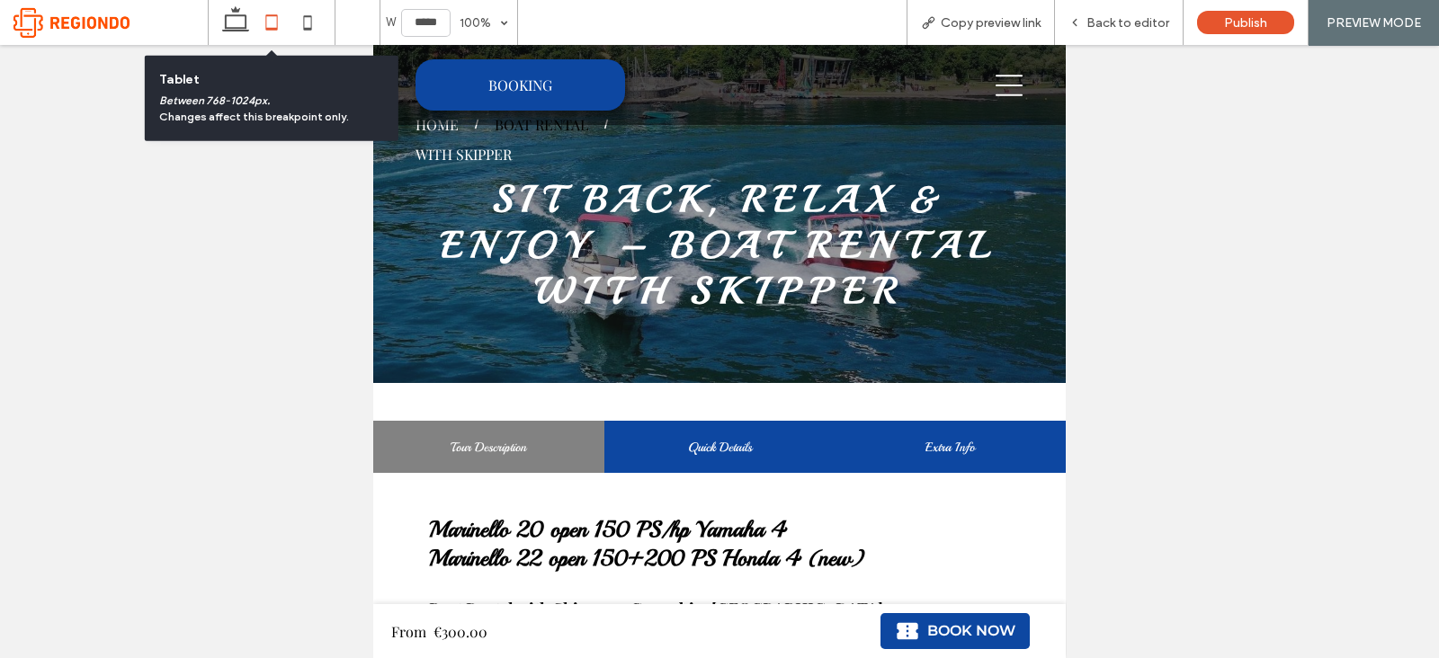
scroll to position [278, 0]
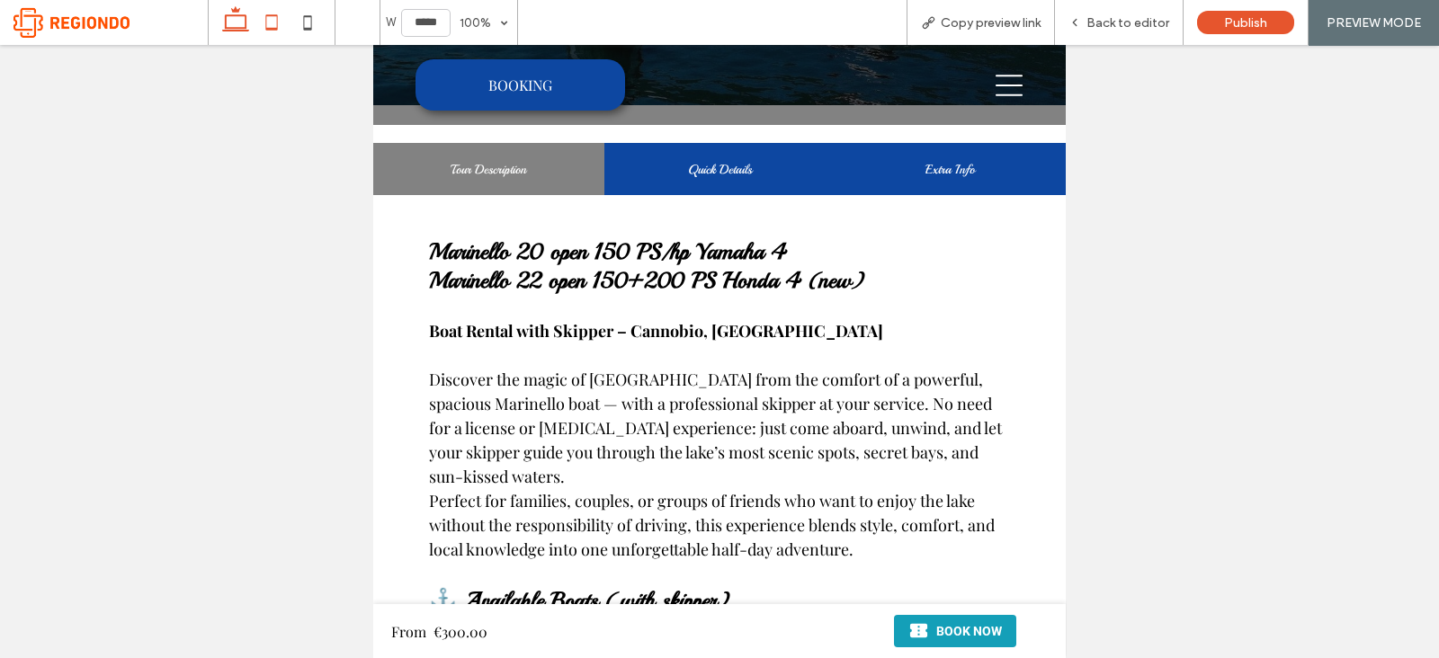
click at [227, 25] on icon at bounding box center [236, 22] width 36 height 36
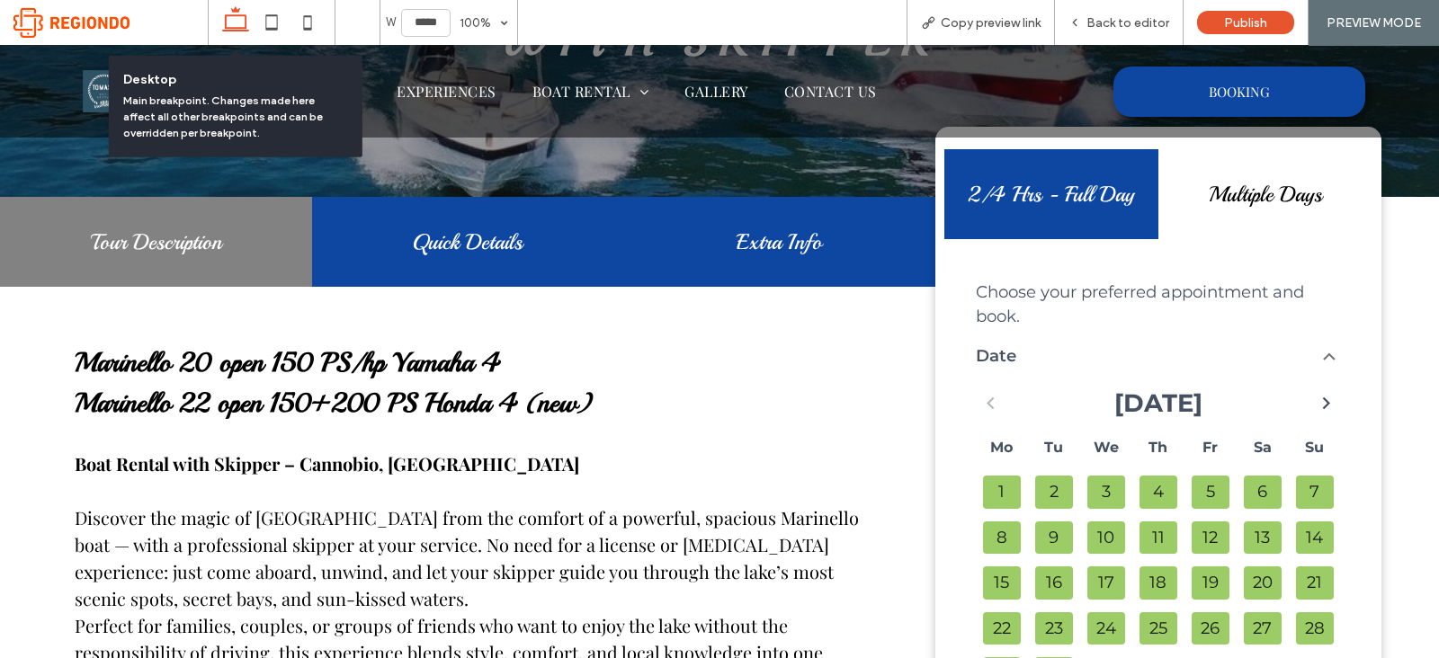
type input "******"
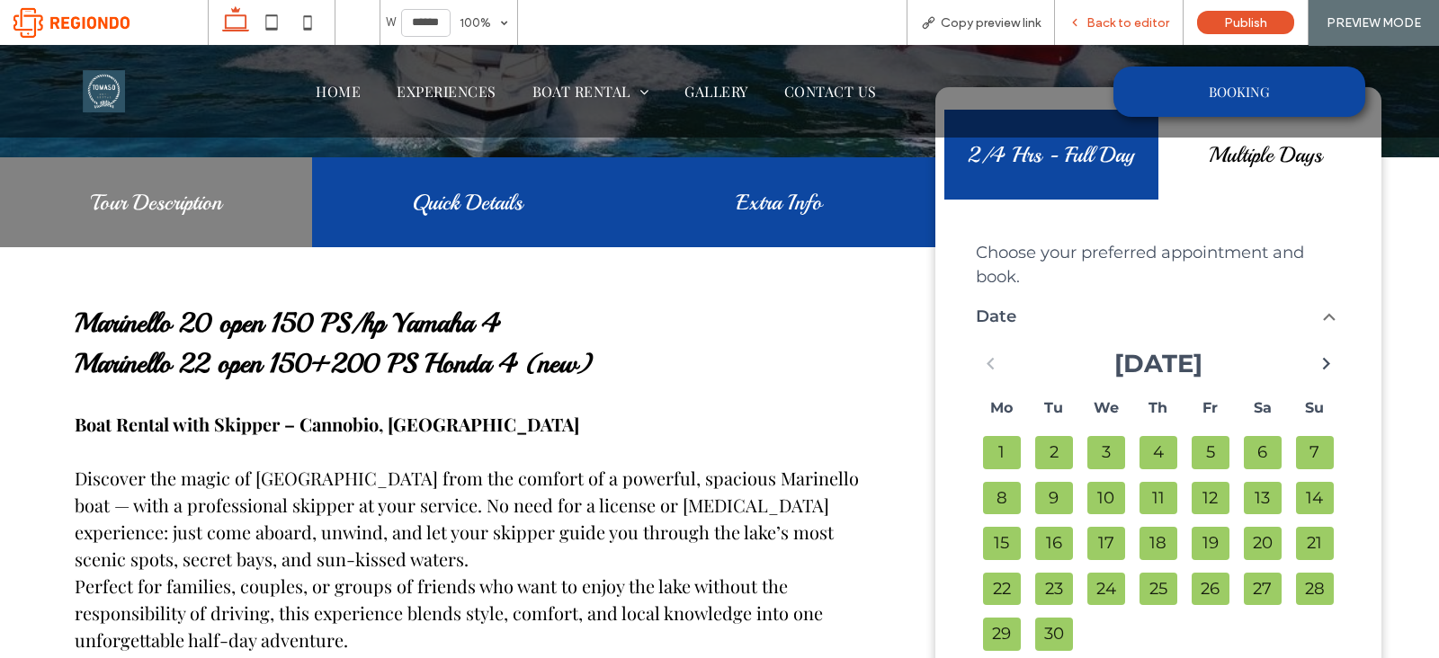
click at [1140, 18] on span "Back to editor" at bounding box center [1127, 22] width 83 height 15
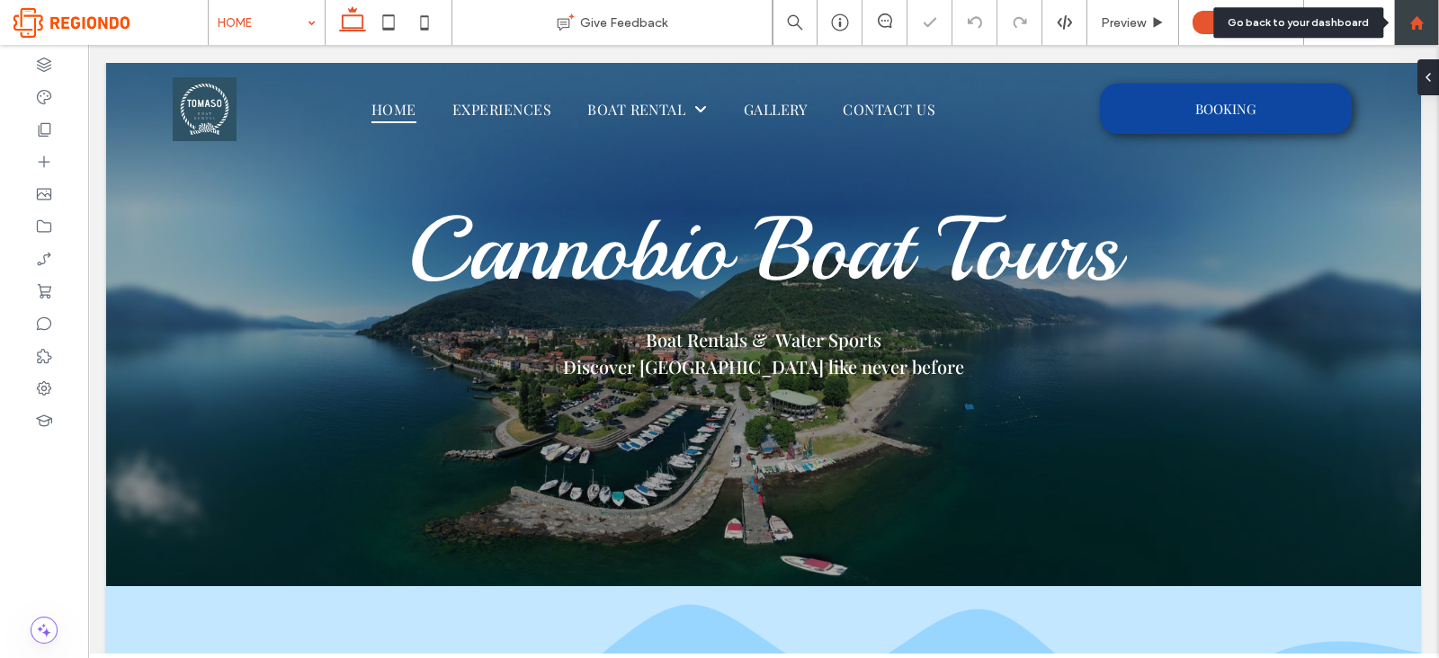
click at [1430, 11] on div at bounding box center [1416, 22] width 45 height 45
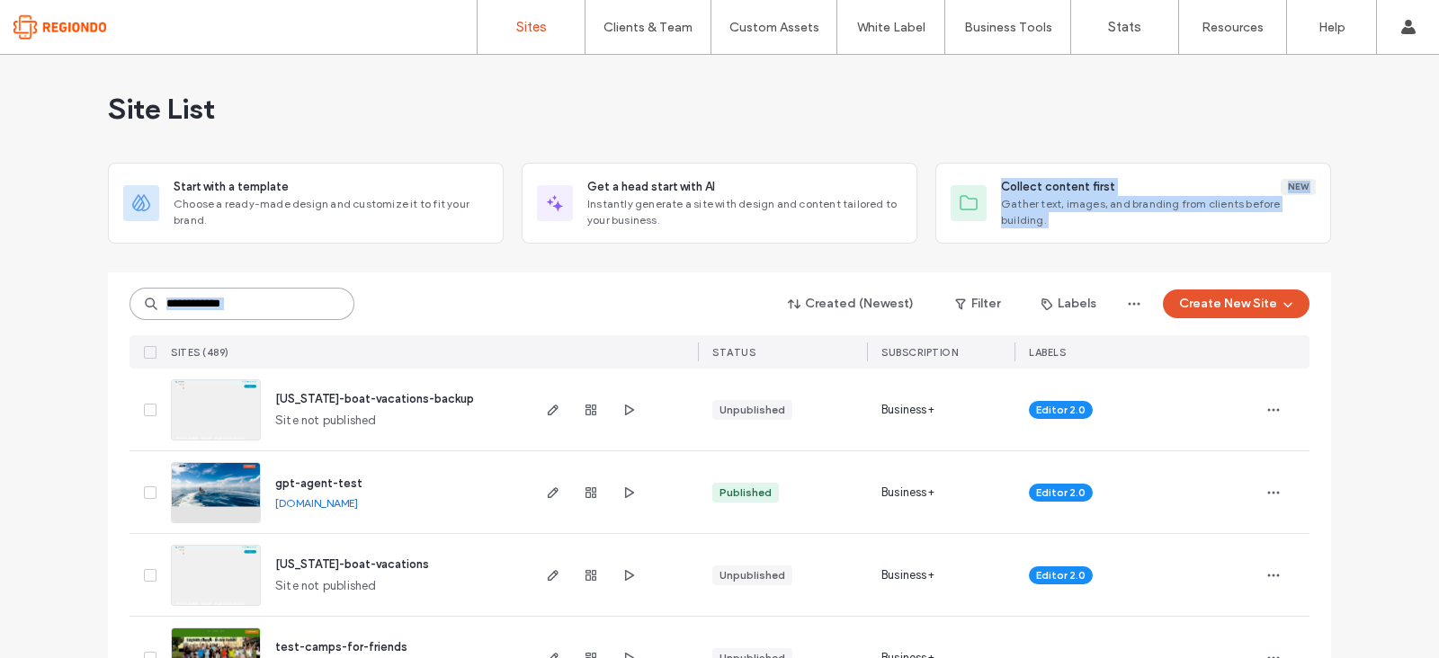
click at [275, 308] on input at bounding box center [242, 304] width 225 height 32
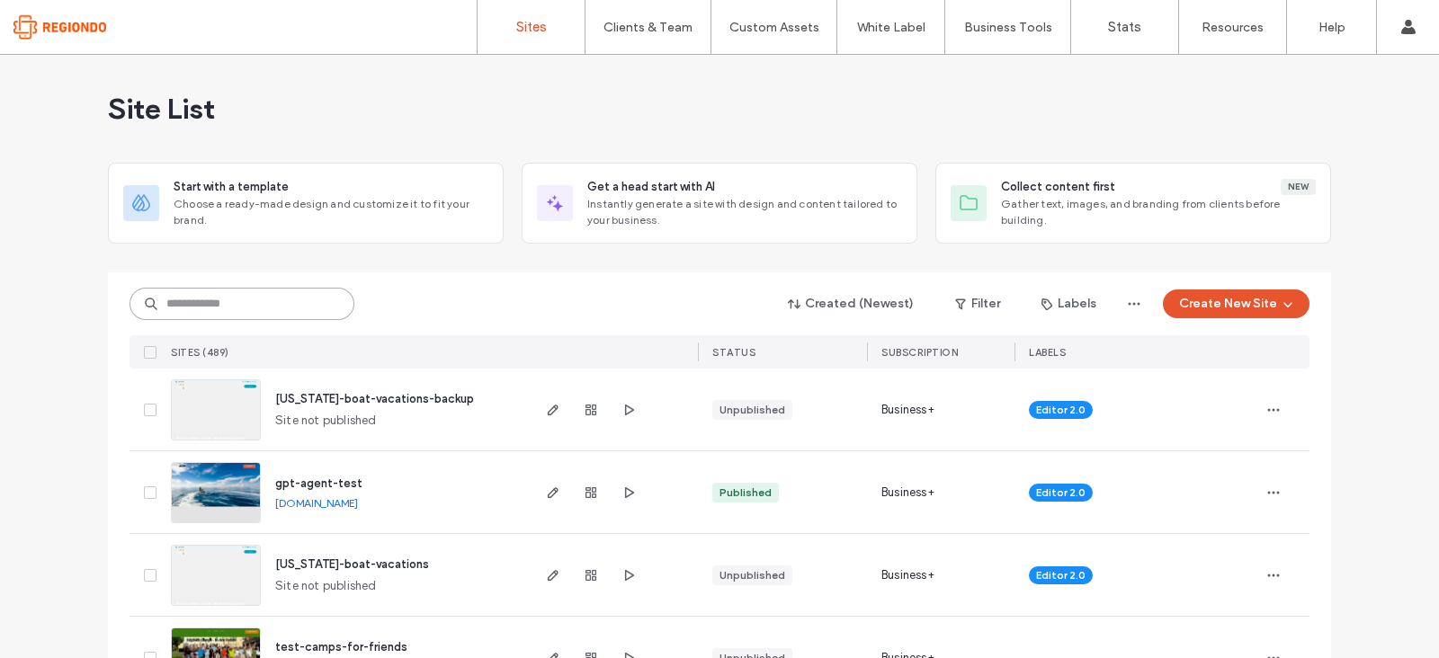
click at [225, 317] on input at bounding box center [242, 304] width 225 height 32
